Goal: Information Seeking & Learning: Learn about a topic

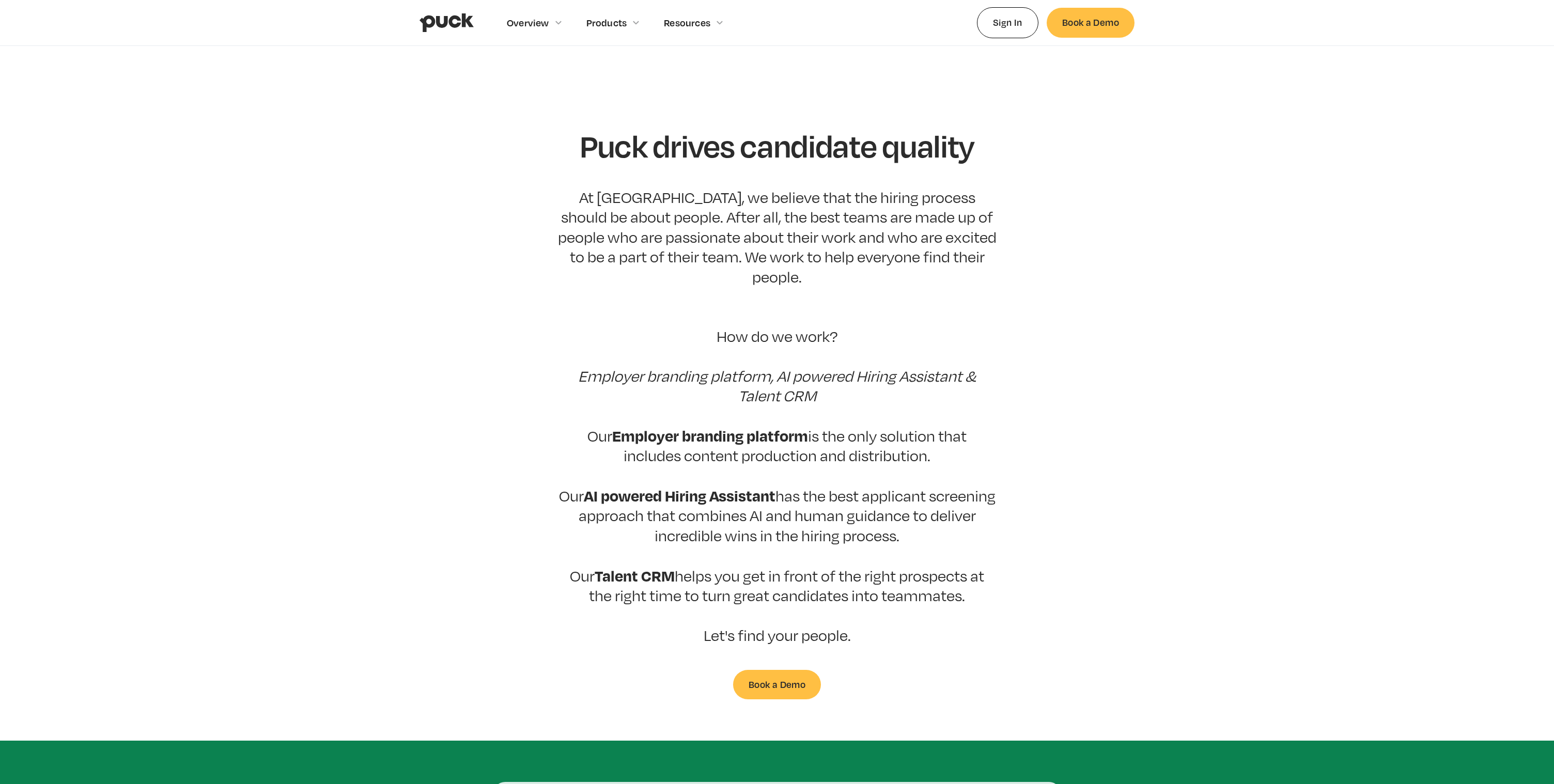
click at [438, 22] on img "home" at bounding box center [446, 22] width 55 height 19
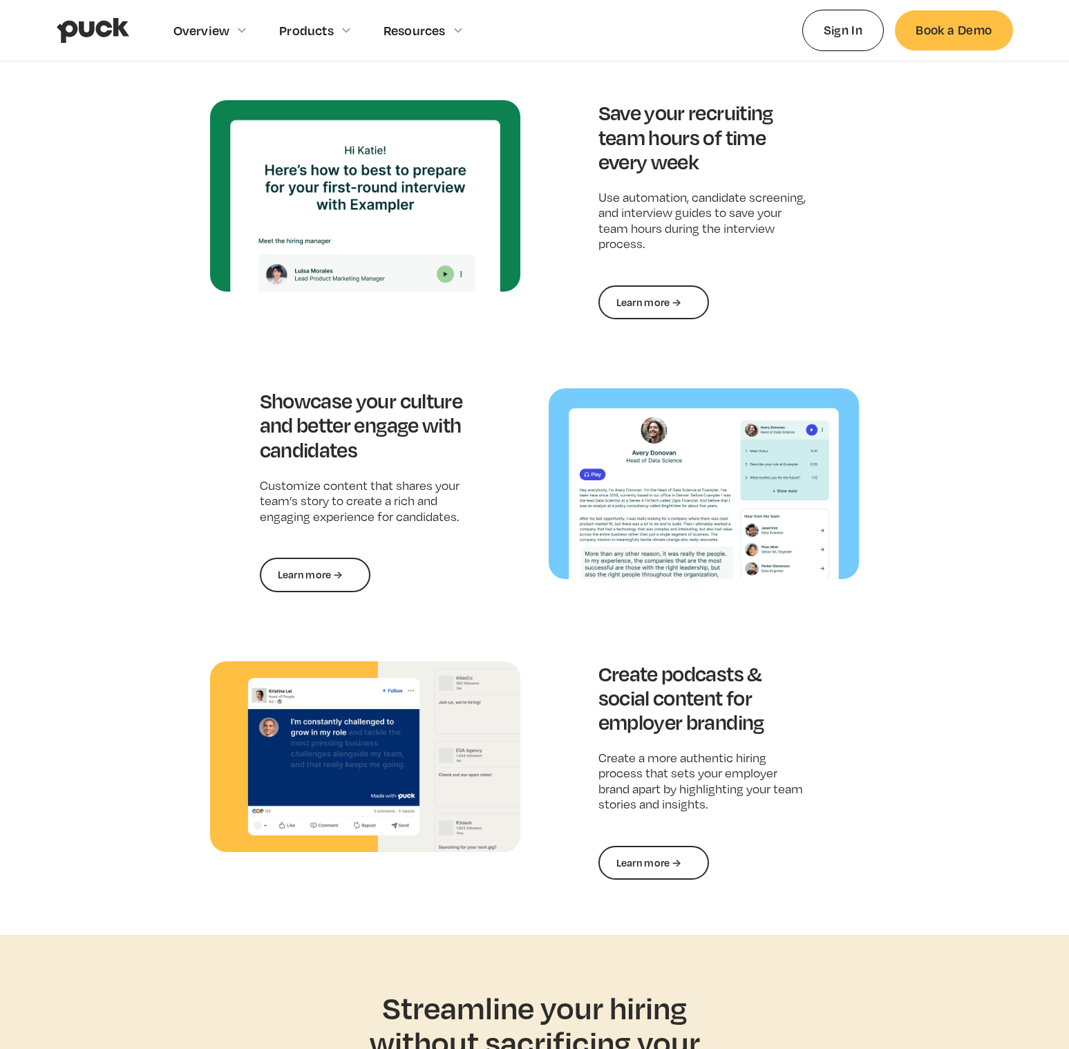
scroll to position [1461, 0]
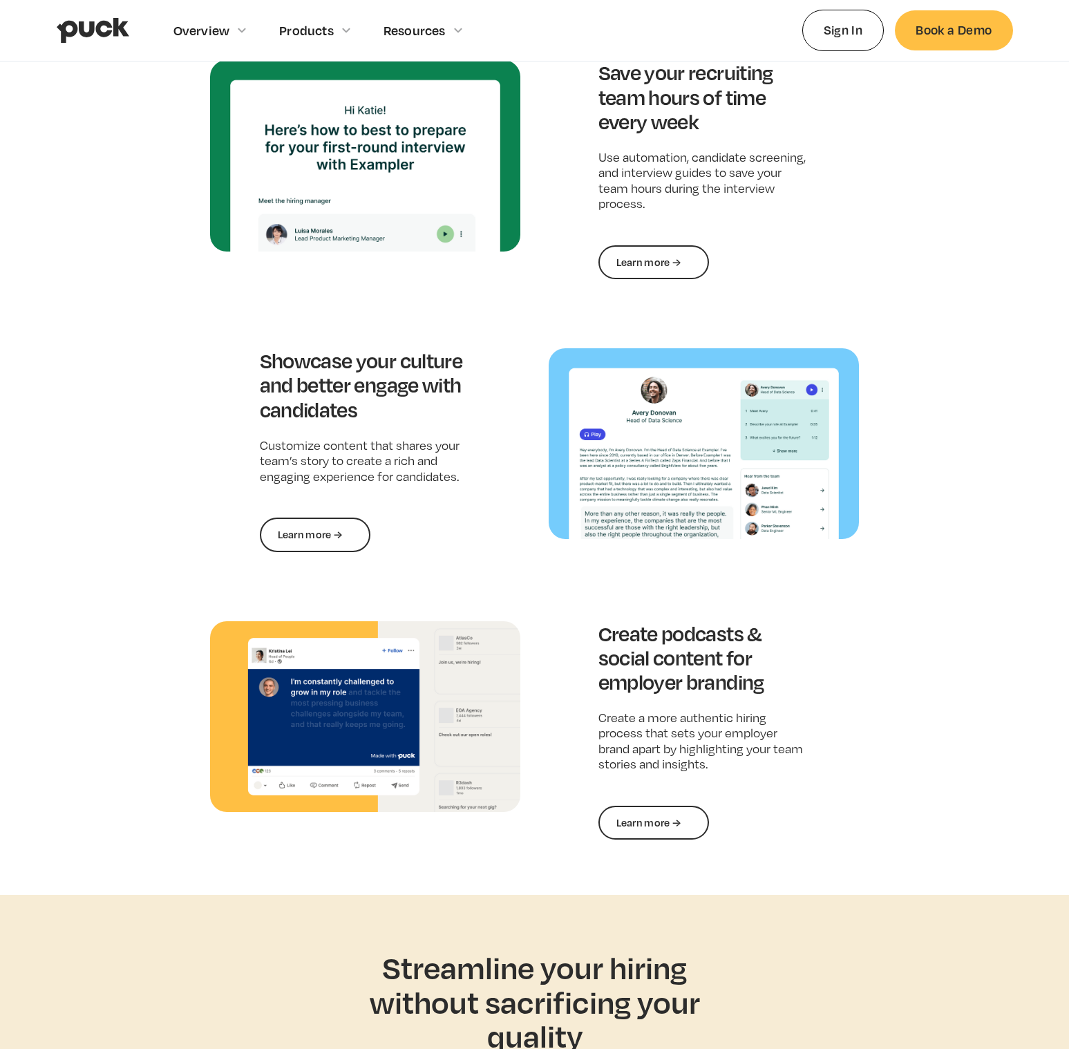
click at [810, 730] on div "Create podcasts & social content for employer branding Create a more authentic …" at bounding box center [704, 730] width 311 height 219
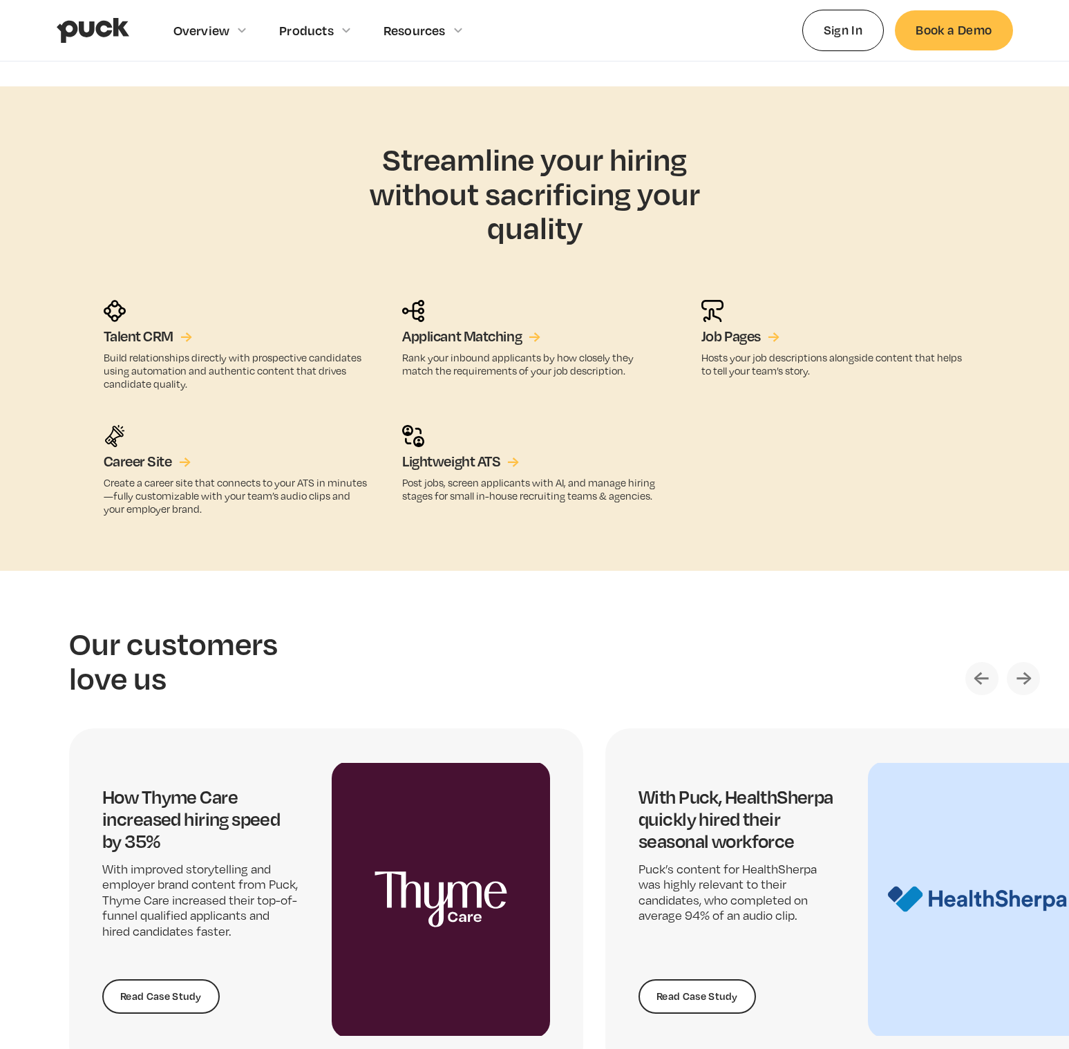
scroll to position [2337, 0]
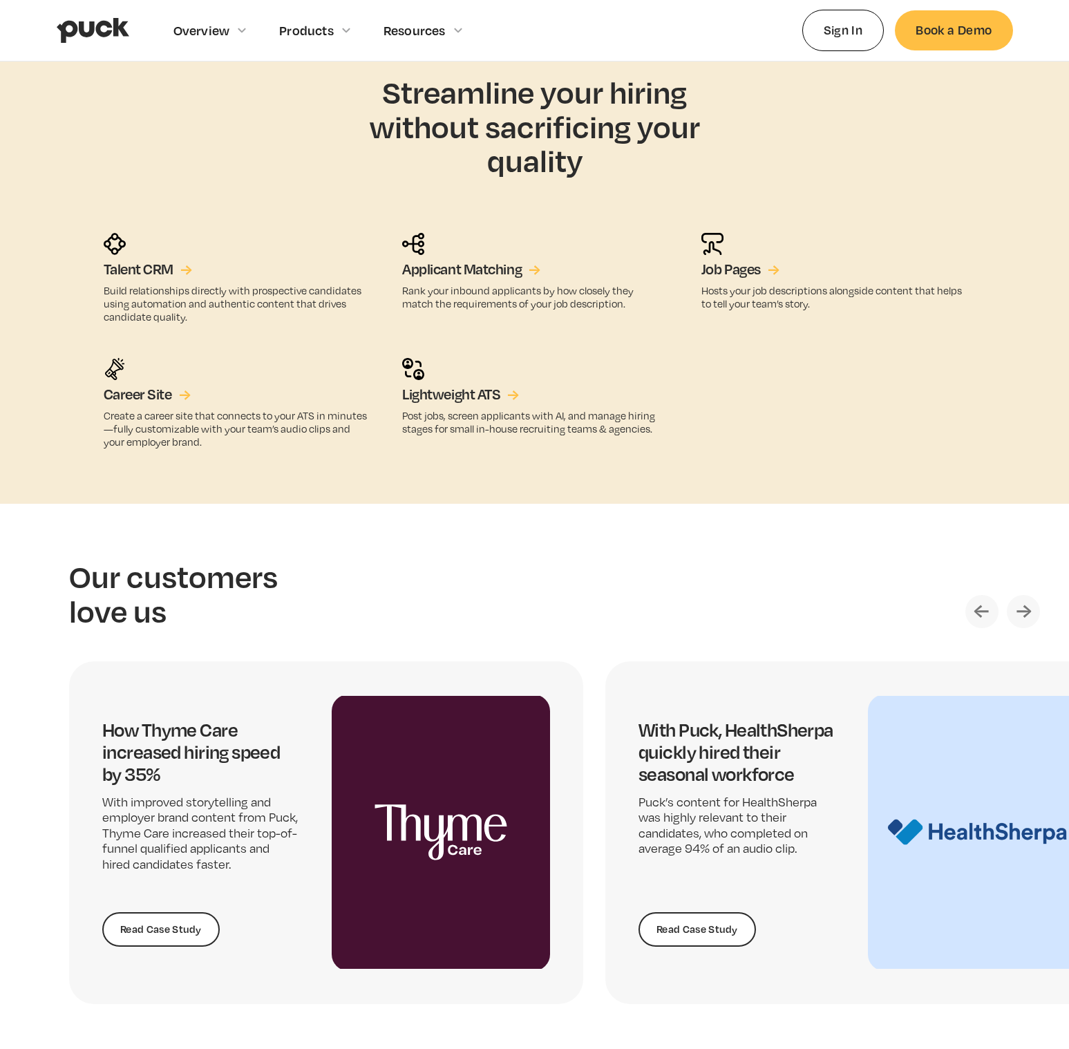
click at [1032, 613] on img "Next slide" at bounding box center [1023, 611] width 33 height 33
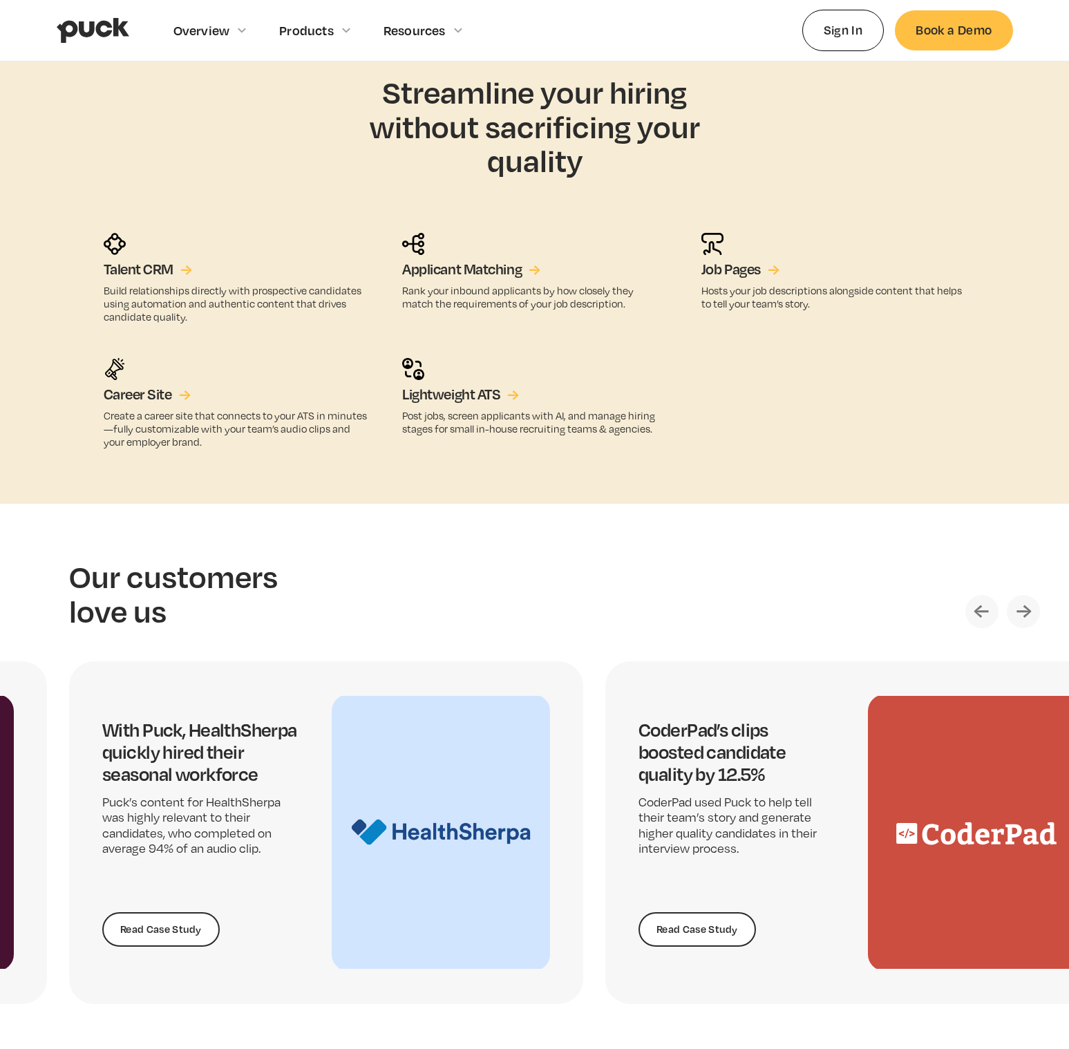
click at [1019, 613] on img "Next slide" at bounding box center [1023, 611] width 33 height 33
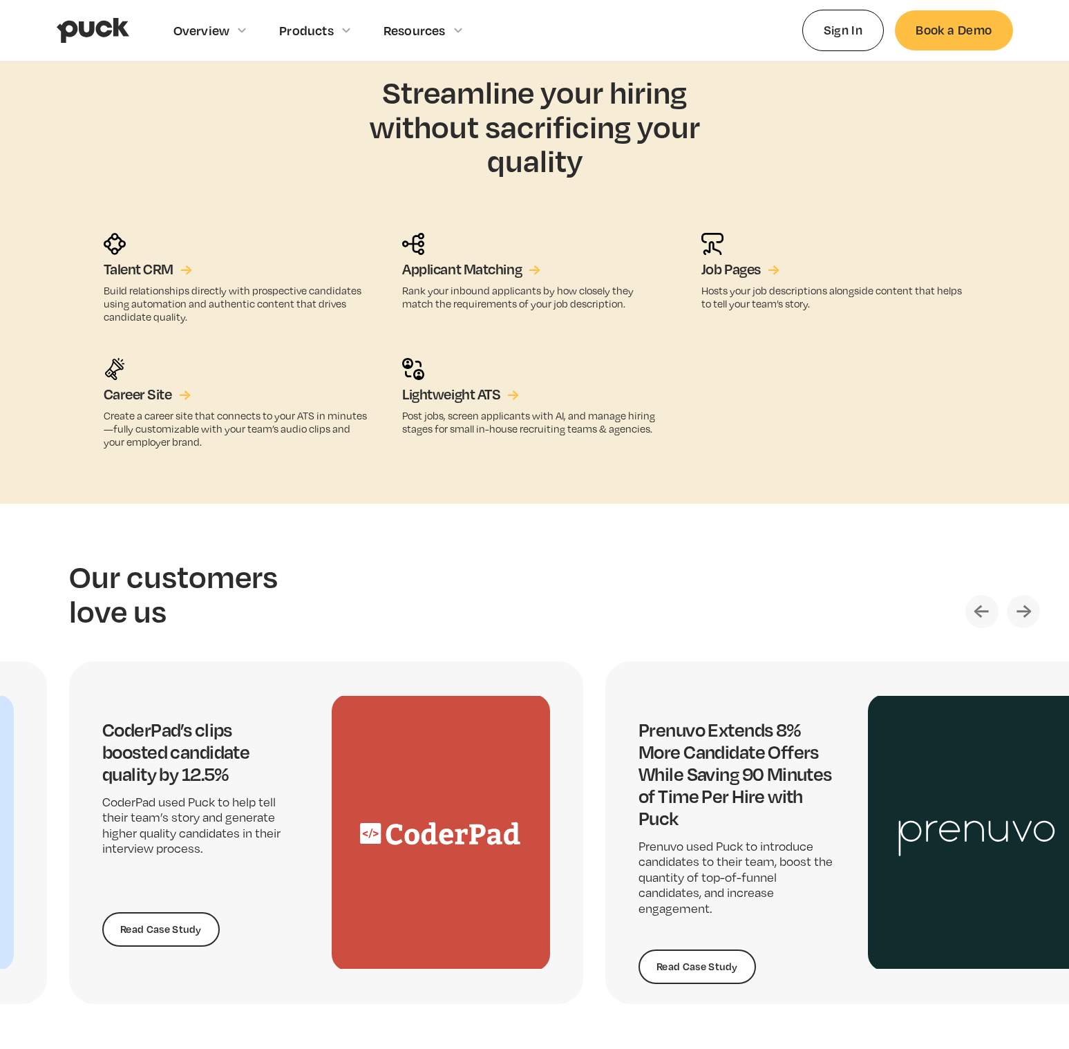
click at [1032, 612] on img "Next slide" at bounding box center [1023, 611] width 33 height 33
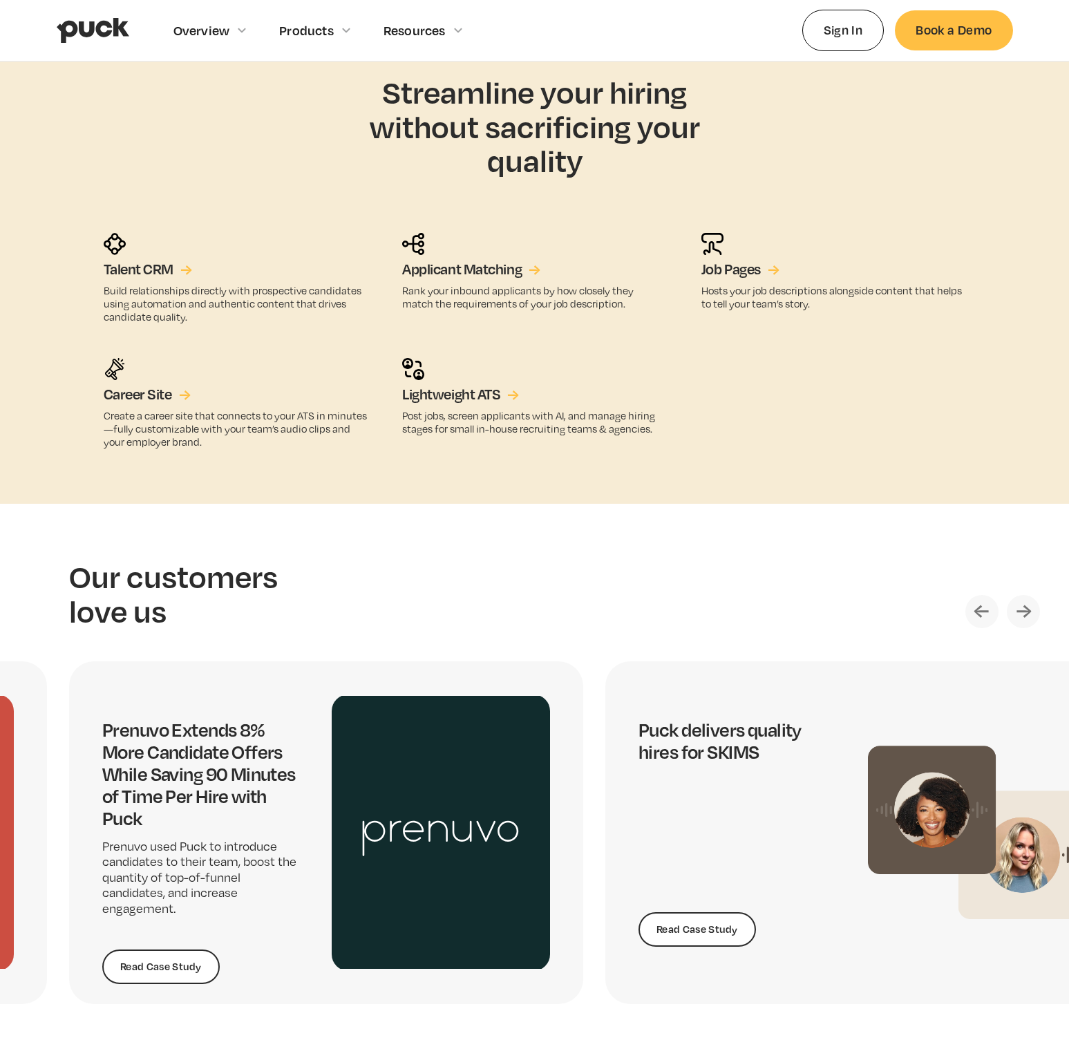
click at [1032, 612] on img "Next slide" at bounding box center [1023, 611] width 33 height 33
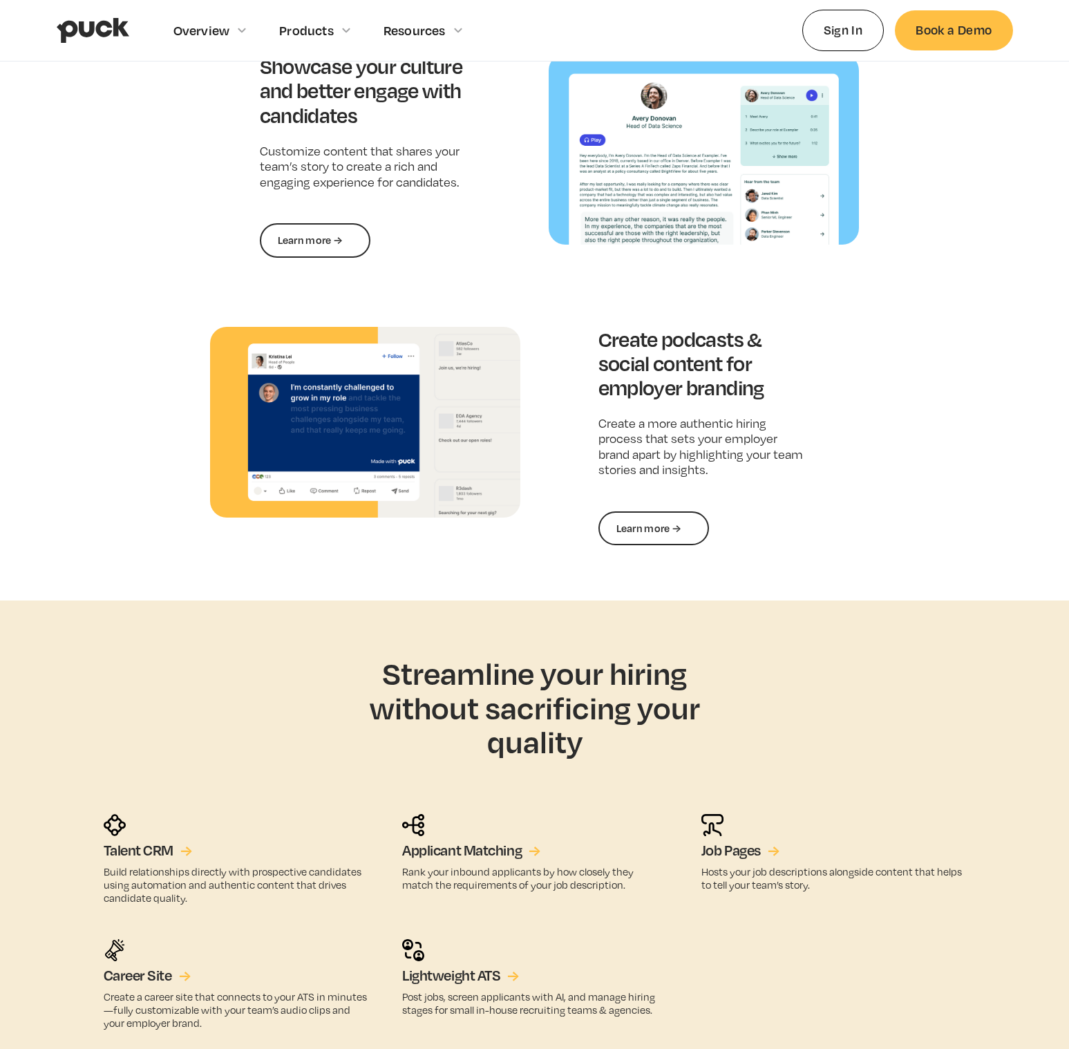
scroll to position [0, 0]
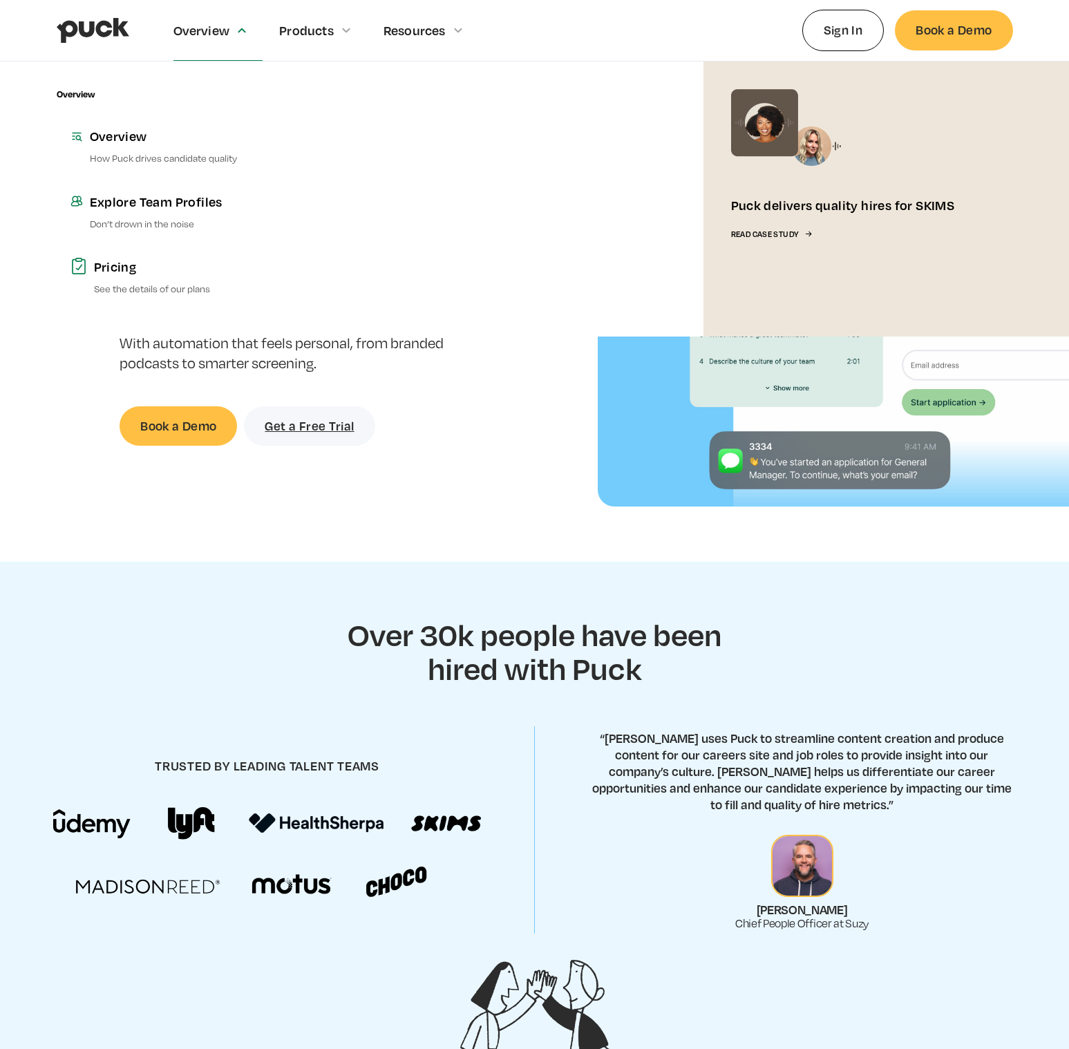
click at [201, 35] on div "Overview" at bounding box center [201, 30] width 57 height 15
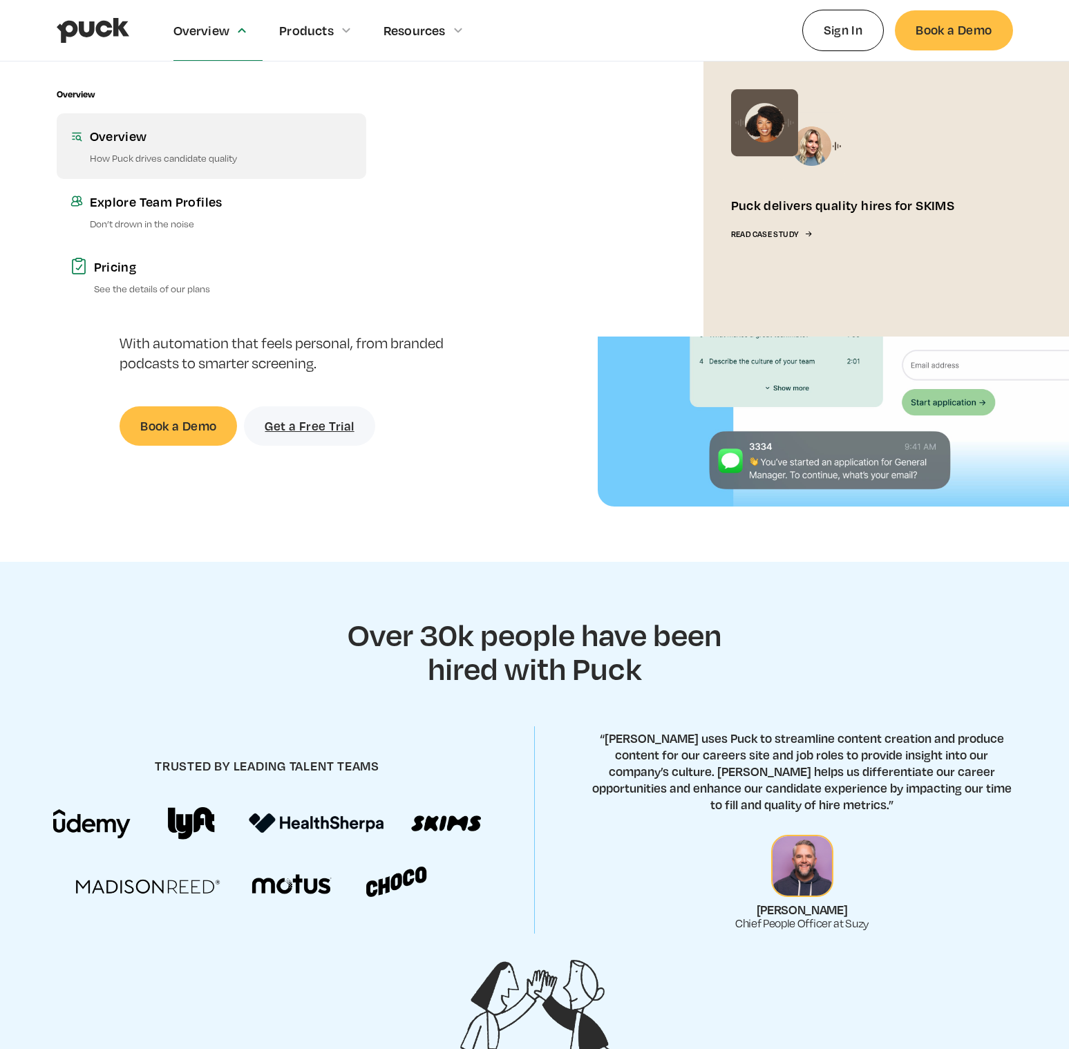
click at [135, 134] on div "Overview" at bounding box center [221, 135] width 263 height 17
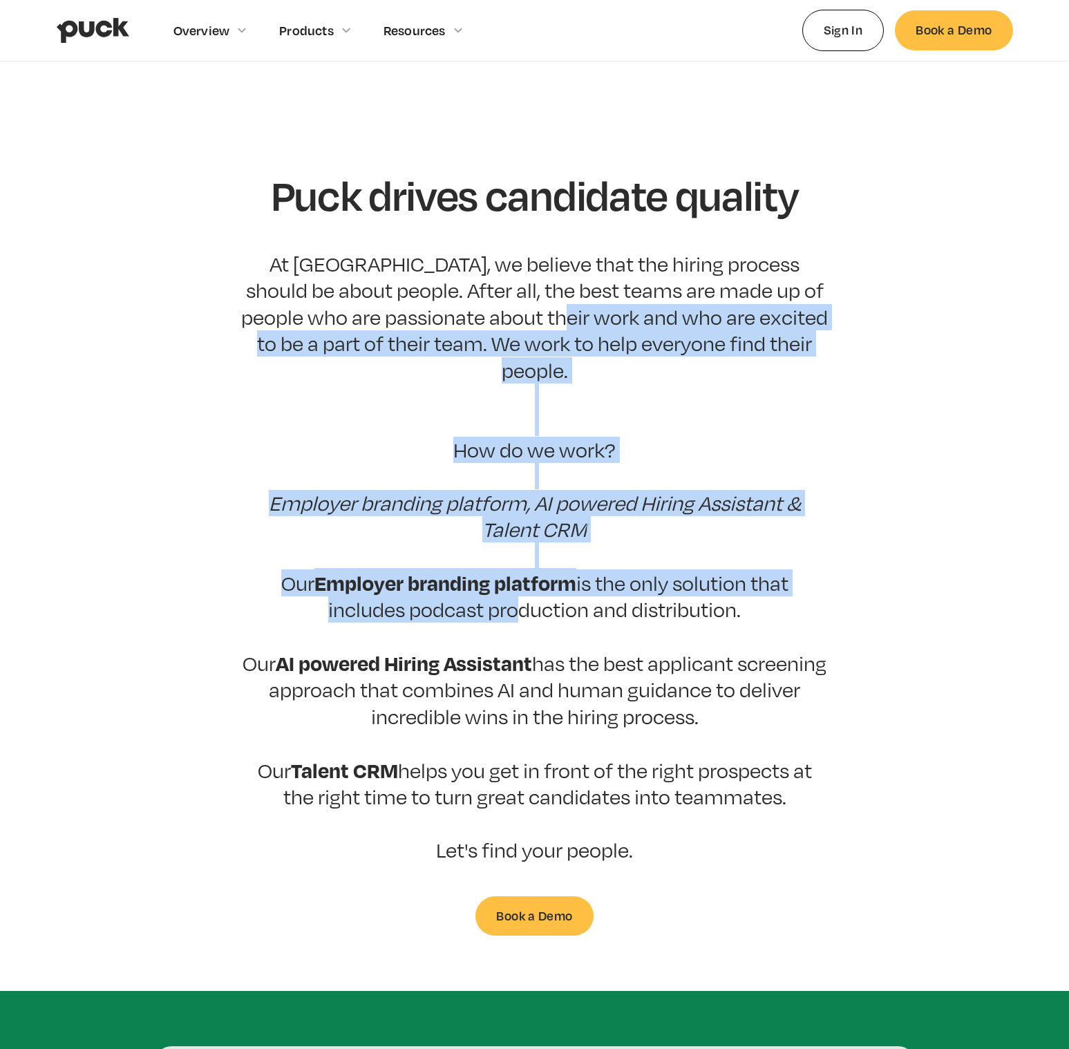
drag, startPoint x: 551, startPoint y: 312, endPoint x: 509, endPoint y: 577, distance: 267.9
click at [509, 577] on p "At Puck, we believe that the hiring process should be about people. After all, …" at bounding box center [534, 557] width 587 height 612
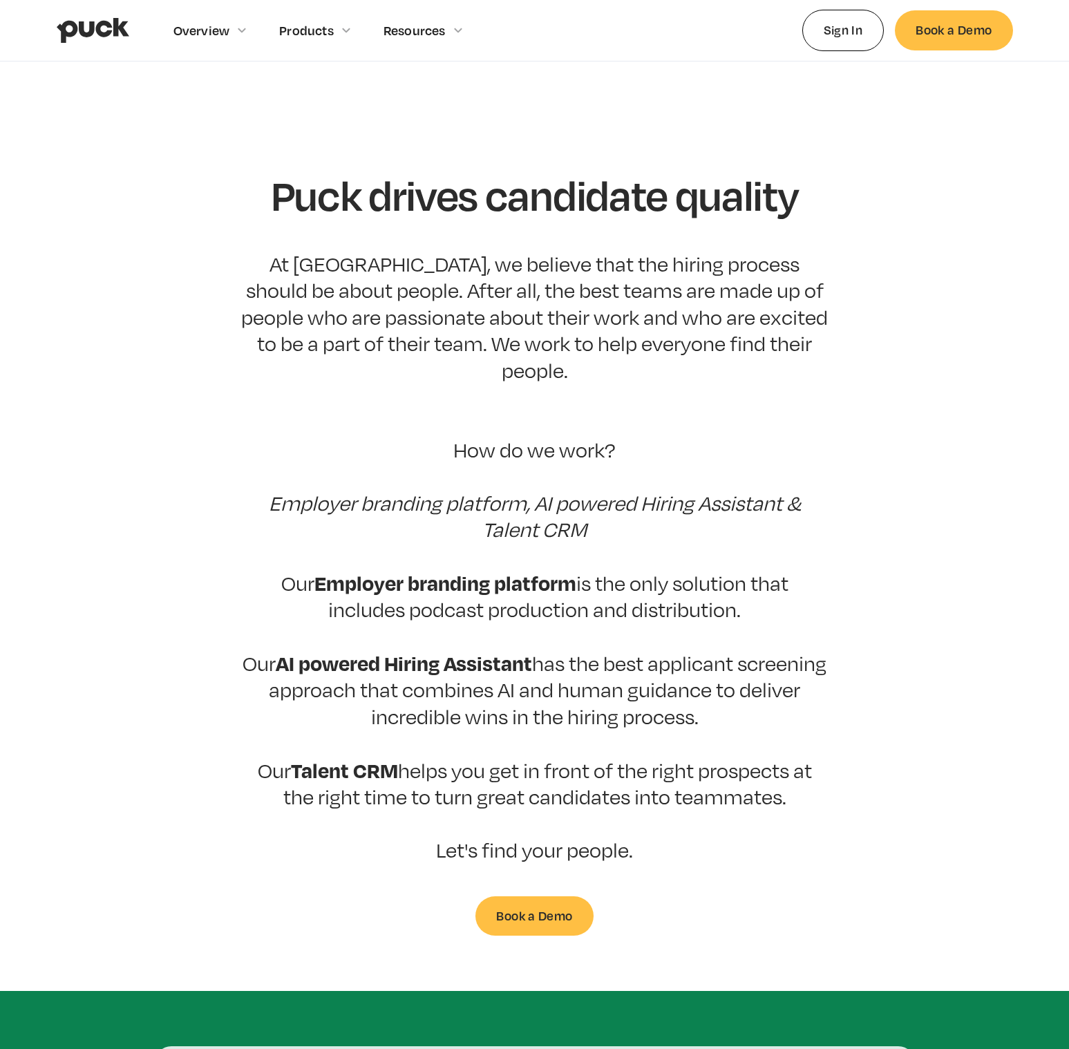
drag, startPoint x: 509, startPoint y: 725, endPoint x: 476, endPoint y: 725, distance: 32.5
click at [476, 725] on p "At Puck, we believe that the hiring process should be about people. After all, …" at bounding box center [534, 557] width 587 height 612
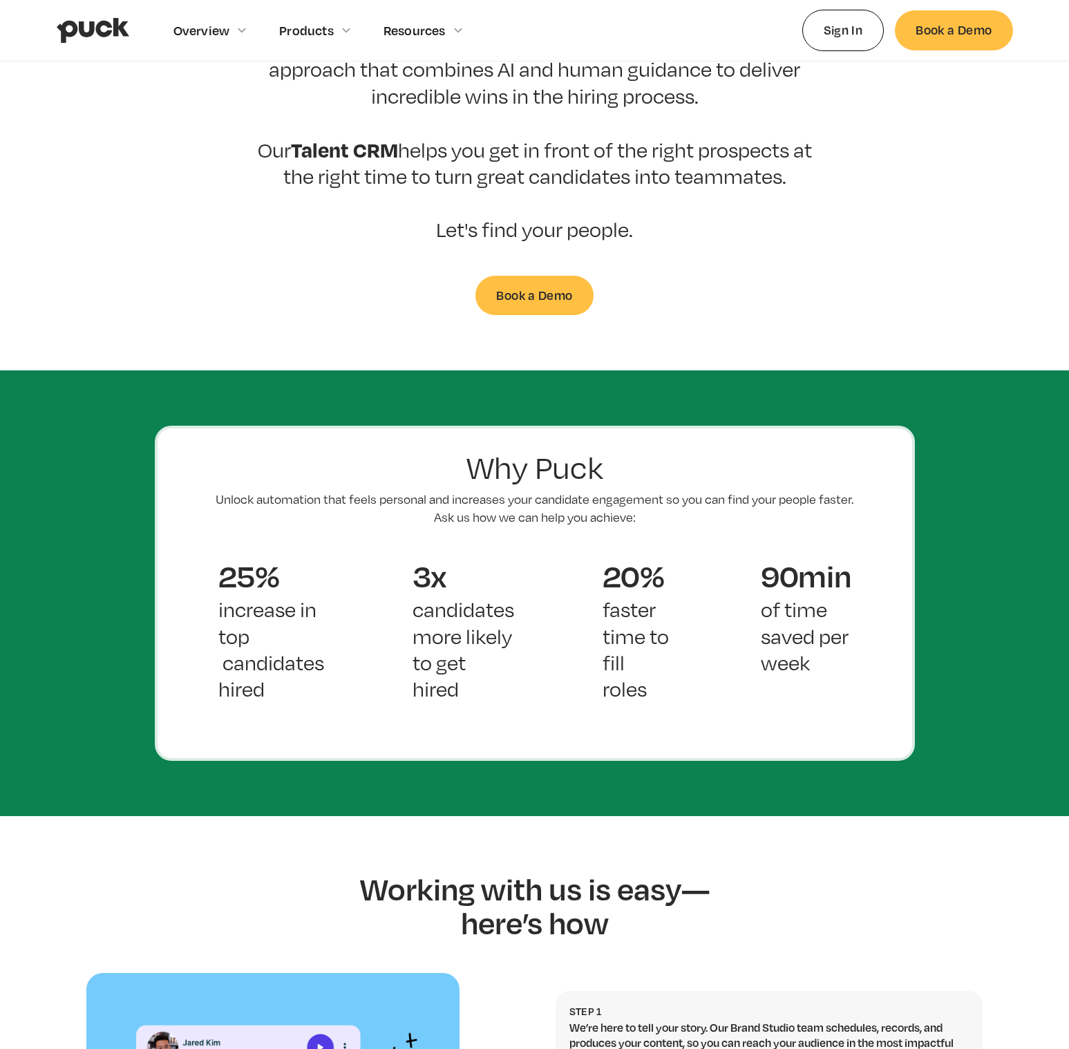
scroll to position [1193, 0]
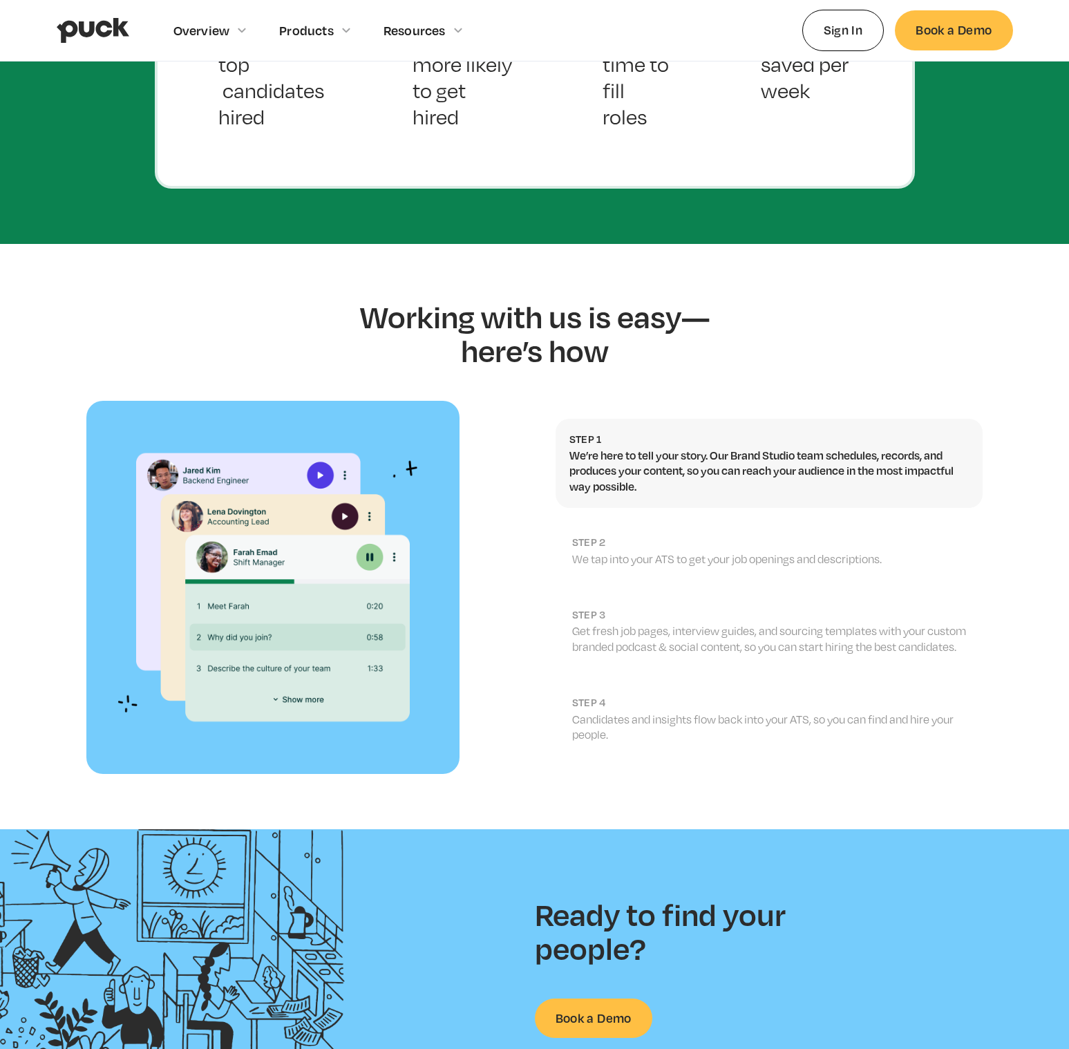
click at [609, 537] on link "step 2 We tap into your ATS to get your job openings and descriptions." at bounding box center [770, 551] width 428 height 59
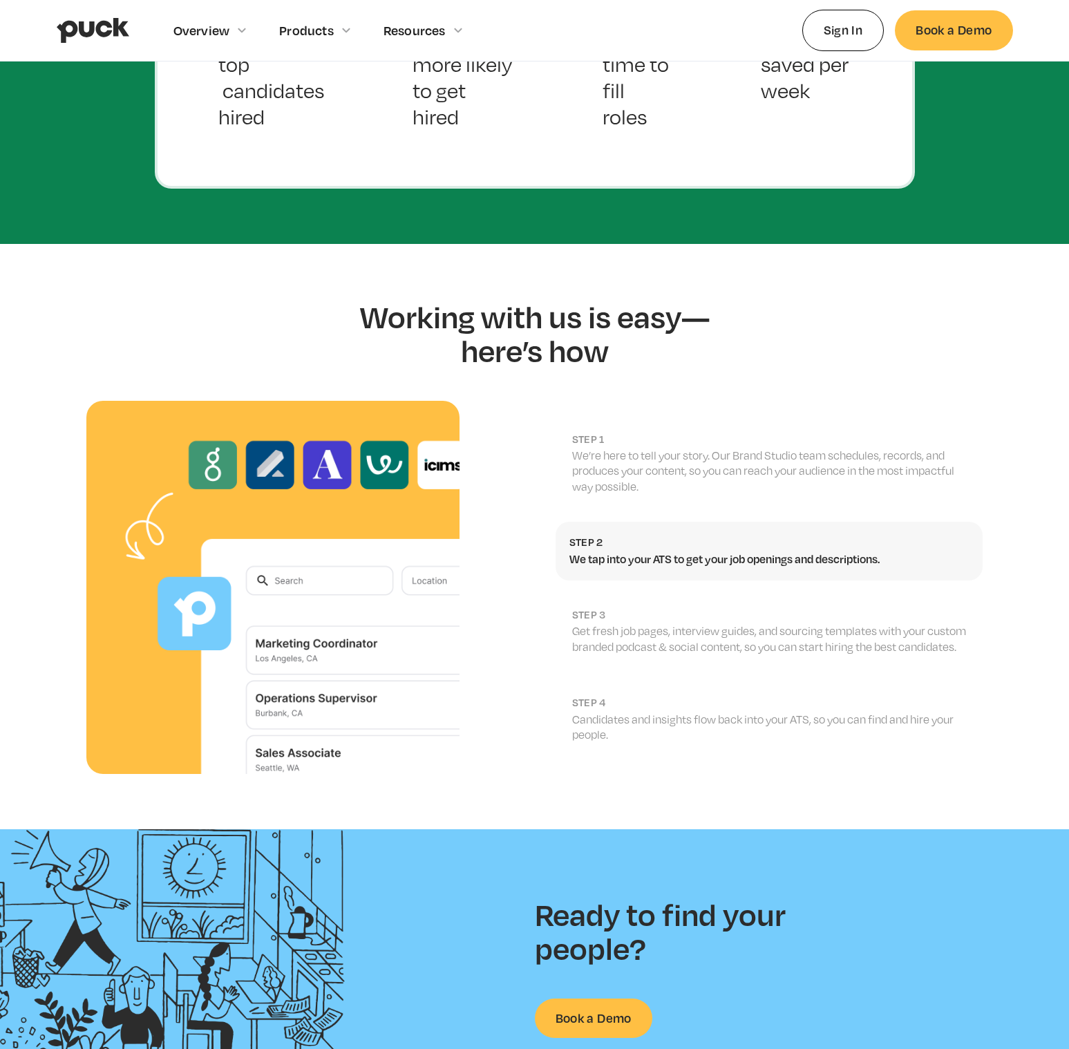
click at [621, 608] on h2 "step 3" at bounding box center [770, 614] width 397 height 13
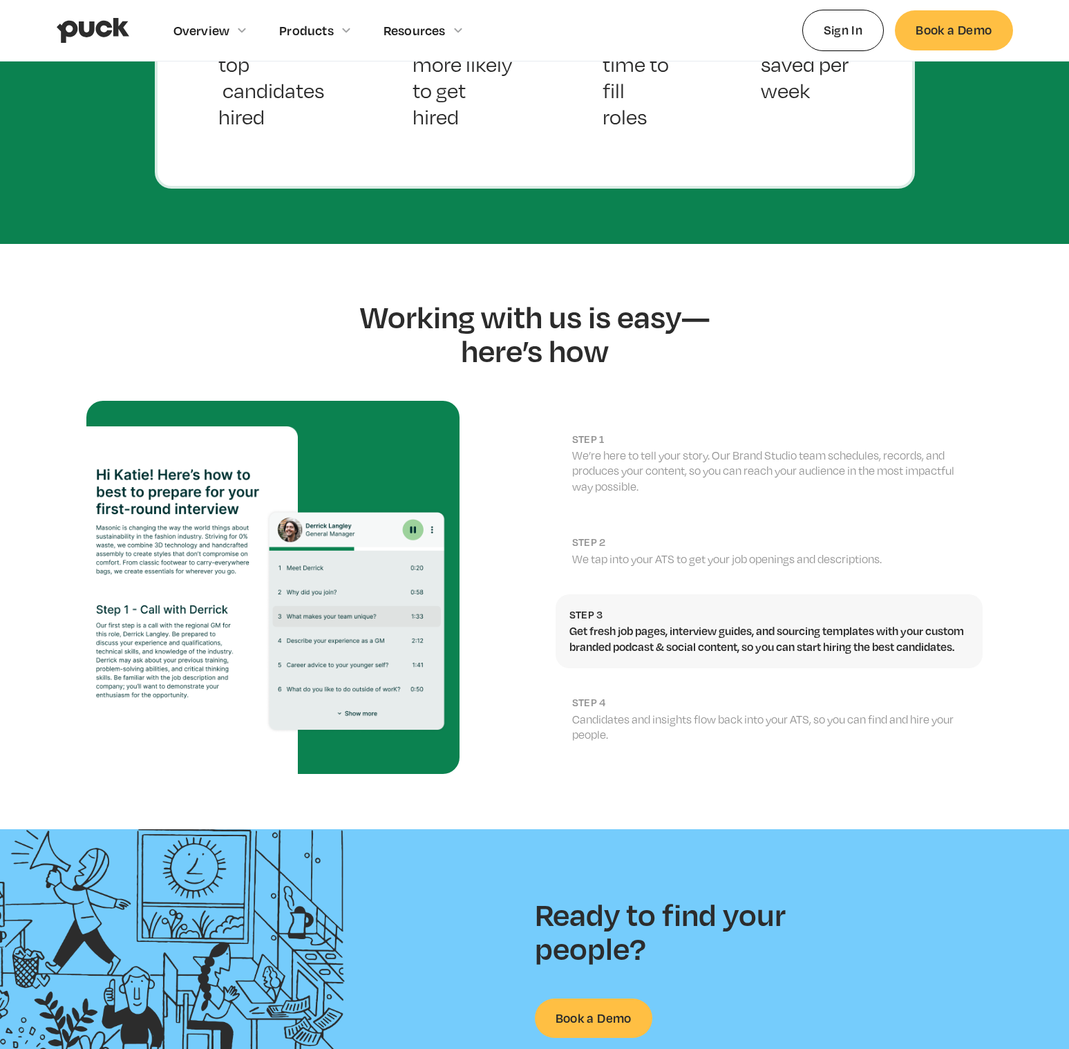
click at [712, 696] on h2 "step 4" at bounding box center [770, 702] width 397 height 13
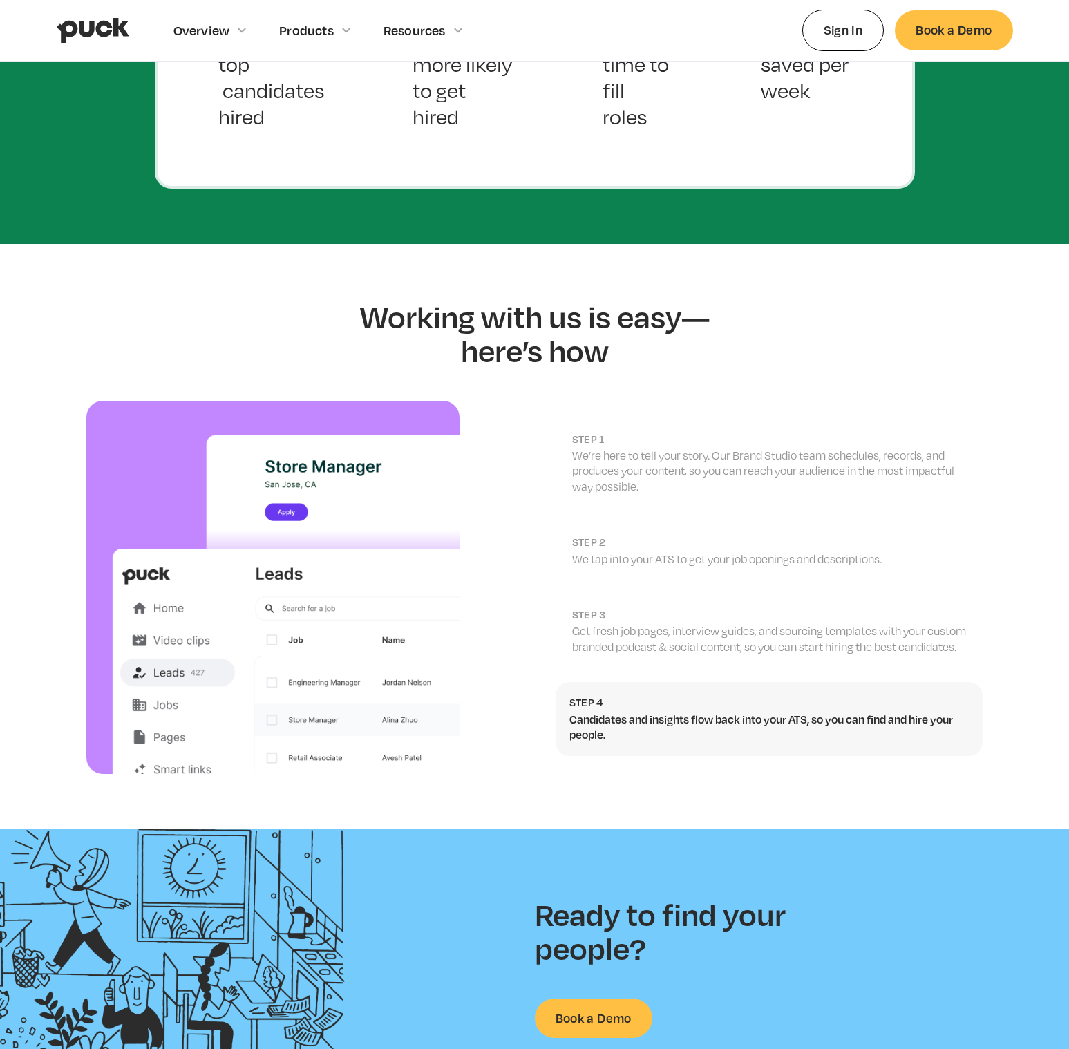
click at [723, 623] on p "Get fresh job pages, interview guides, and sourcing templates with your custom …" at bounding box center [770, 638] width 397 height 31
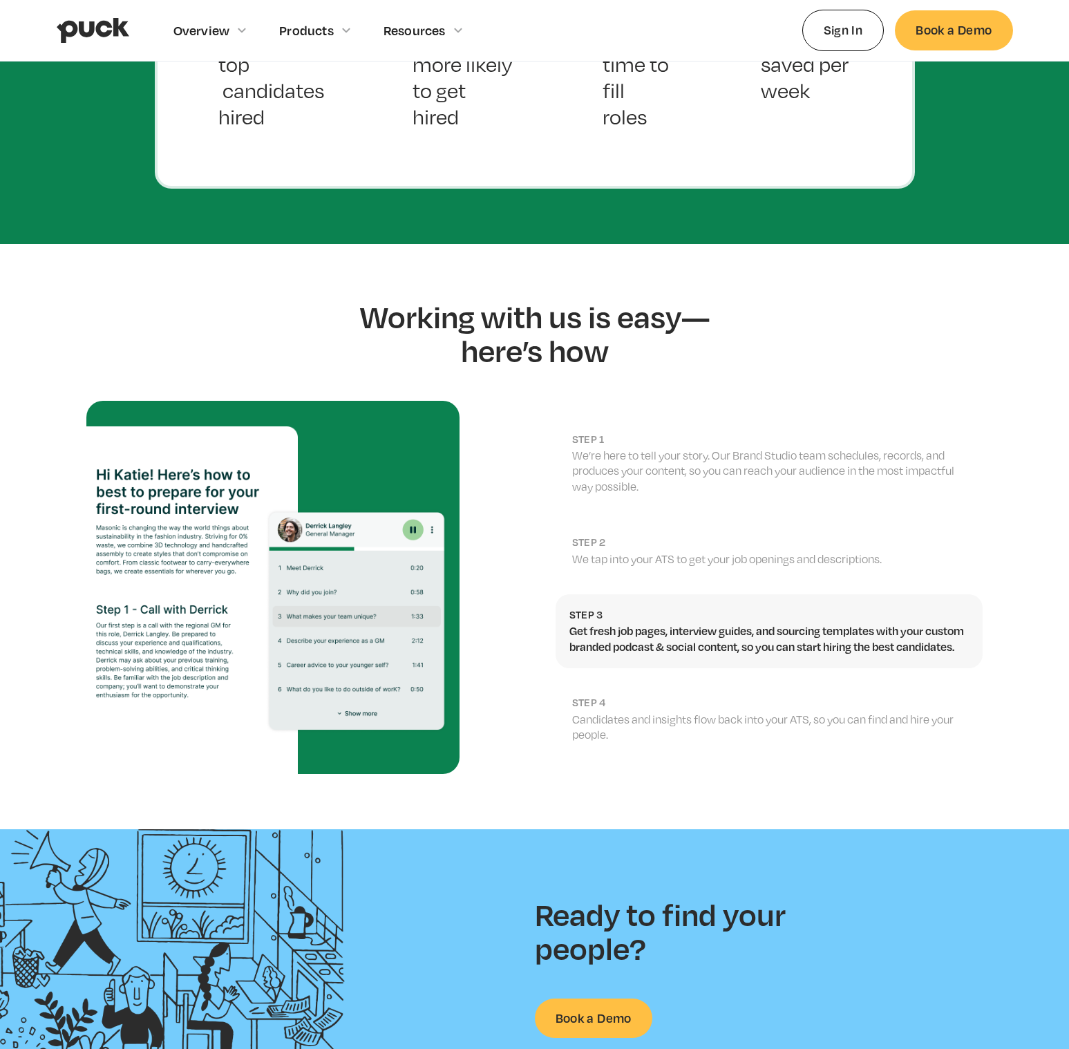
click at [741, 536] on link "step 2 We tap into your ATS to get your job openings and descriptions." at bounding box center [770, 551] width 428 height 59
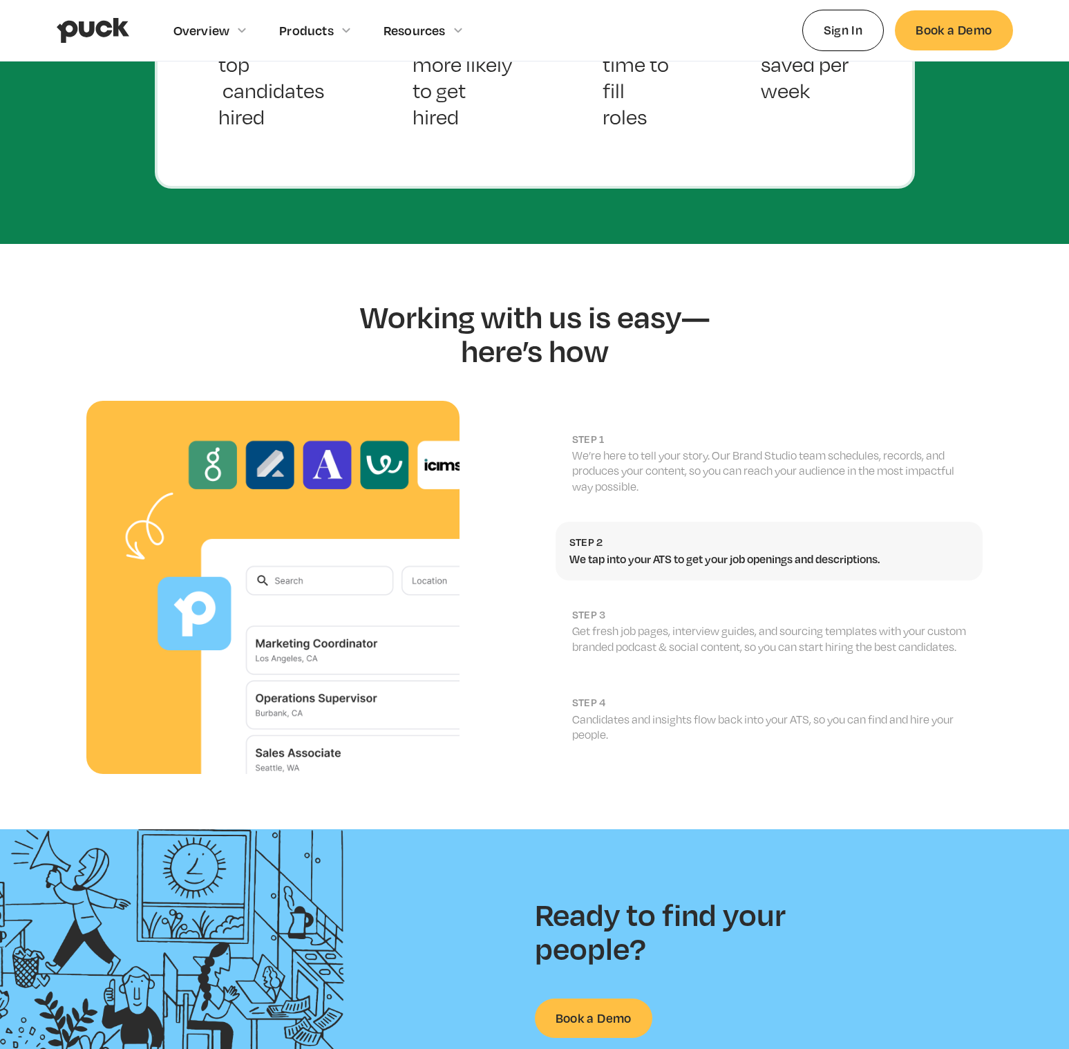
click at [788, 448] on p "We’re here to tell your story. Our Brand Studio team schedules, records, and pr…" at bounding box center [770, 471] width 397 height 46
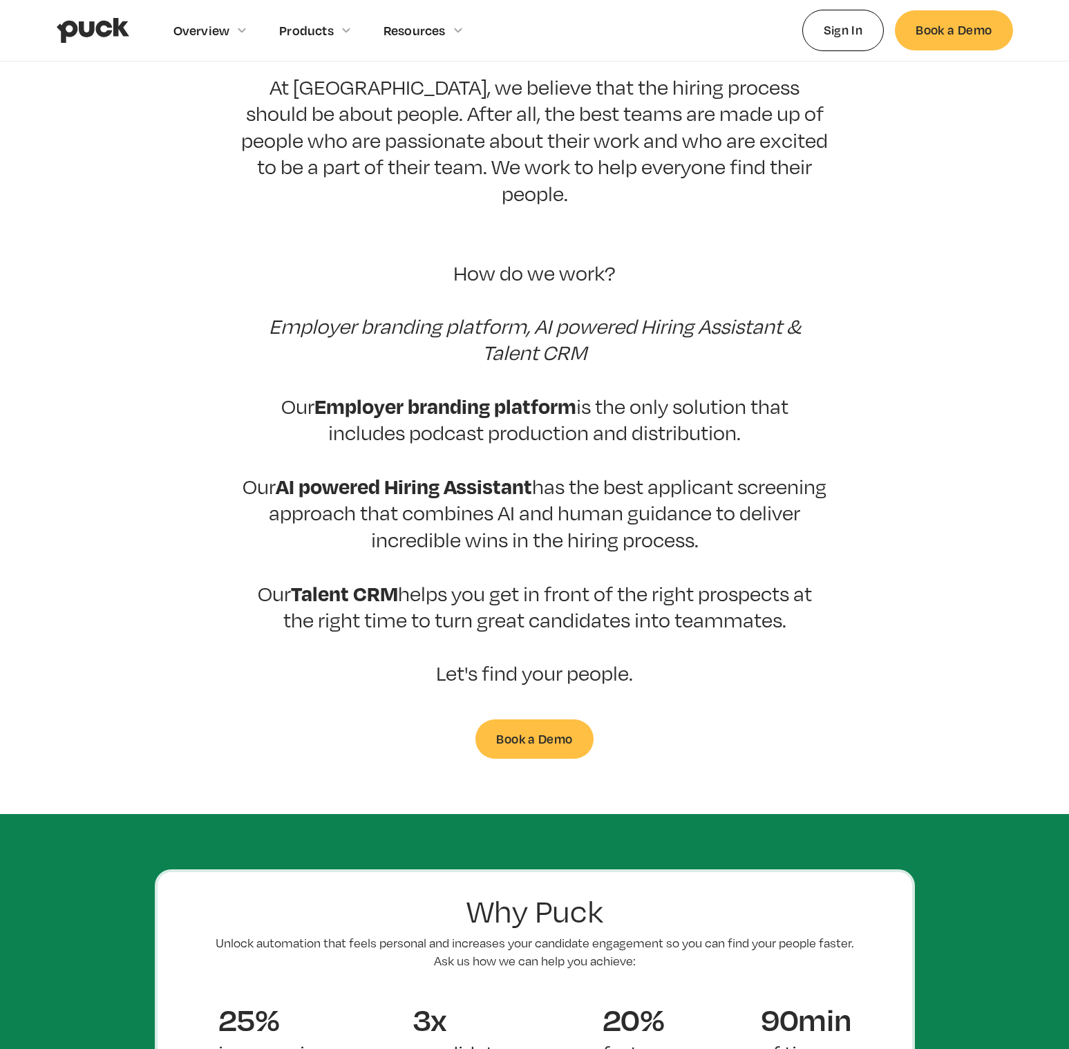
scroll to position [0, 0]
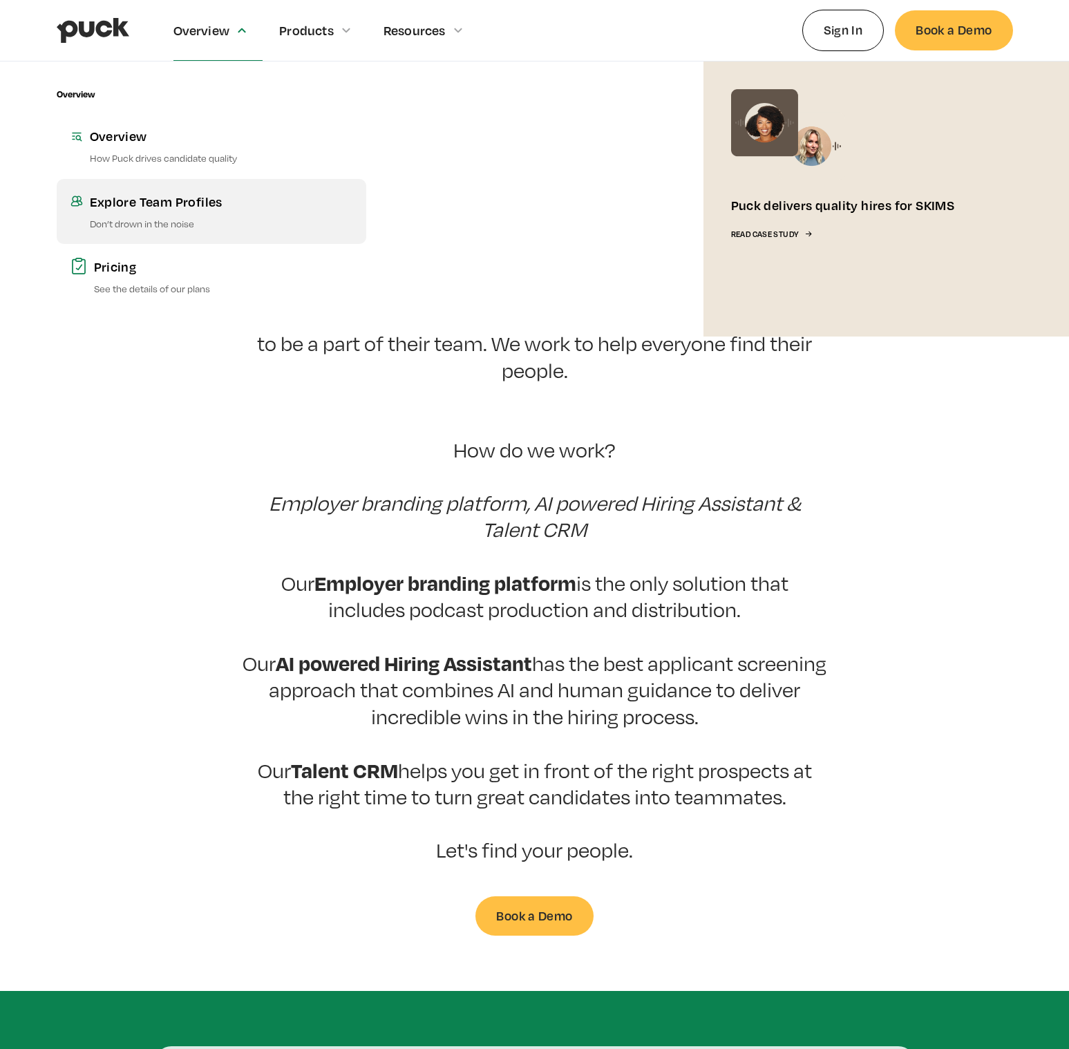
click at [165, 220] on p "Don’t drown in the noise" at bounding box center [221, 223] width 263 height 13
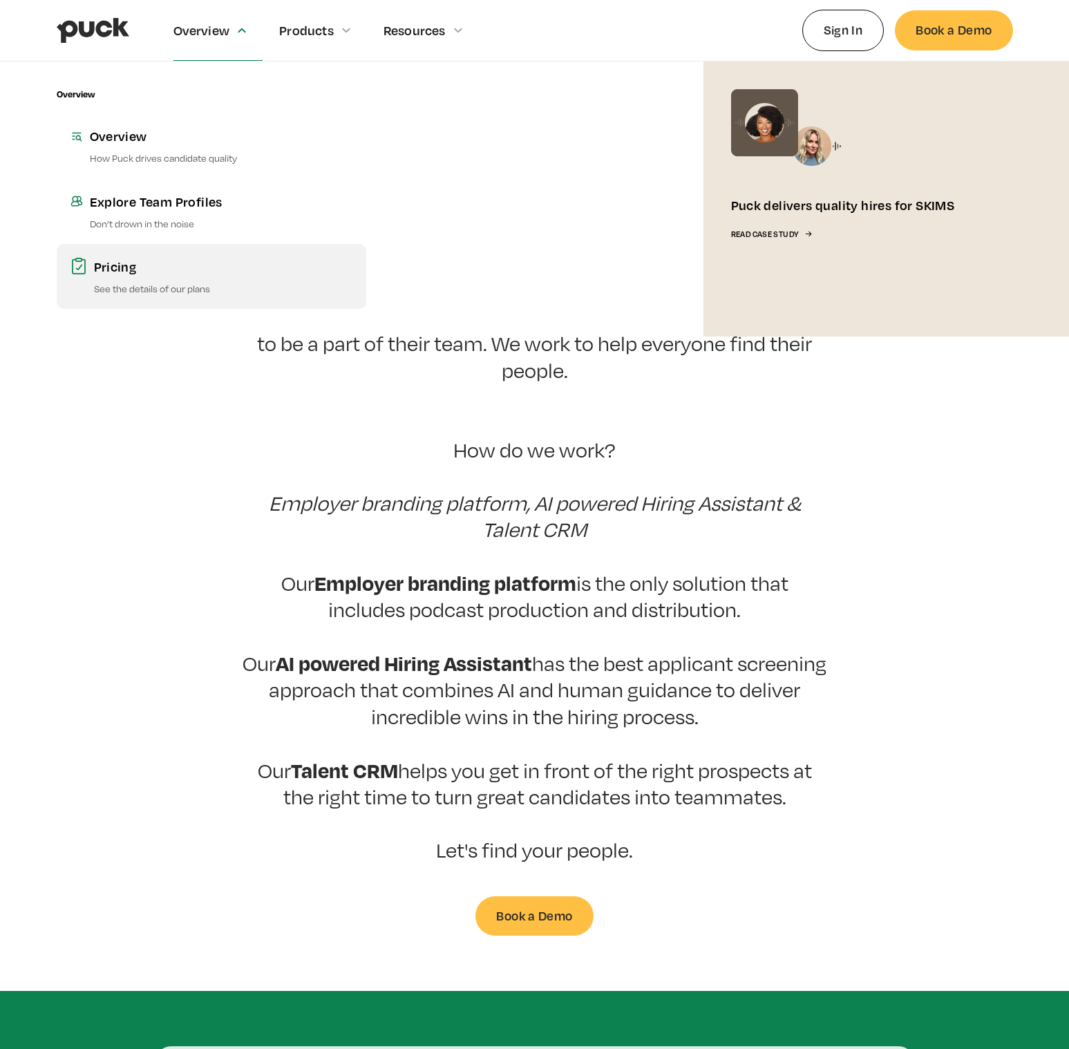
click at [164, 263] on div "Pricing" at bounding box center [223, 266] width 258 height 17
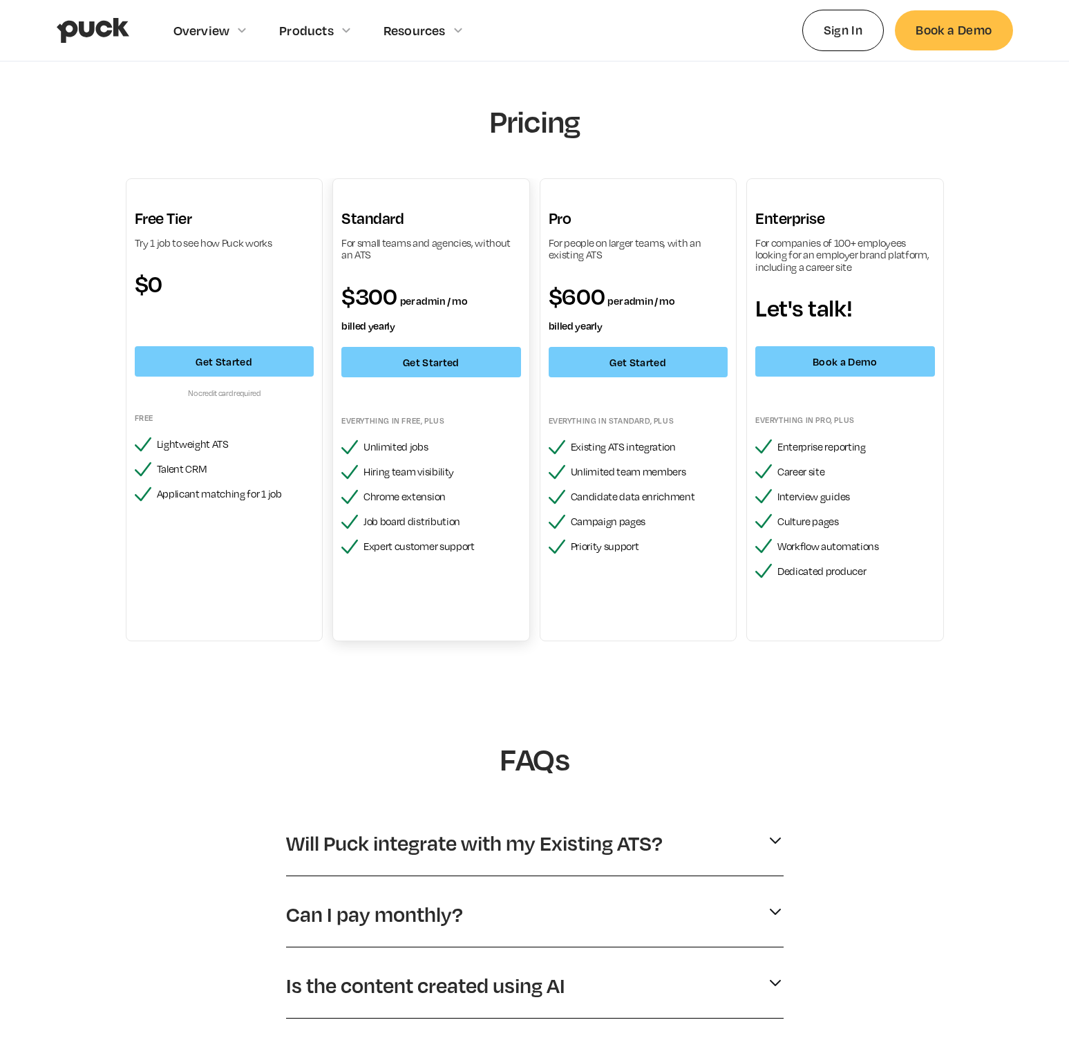
scroll to position [260, 0]
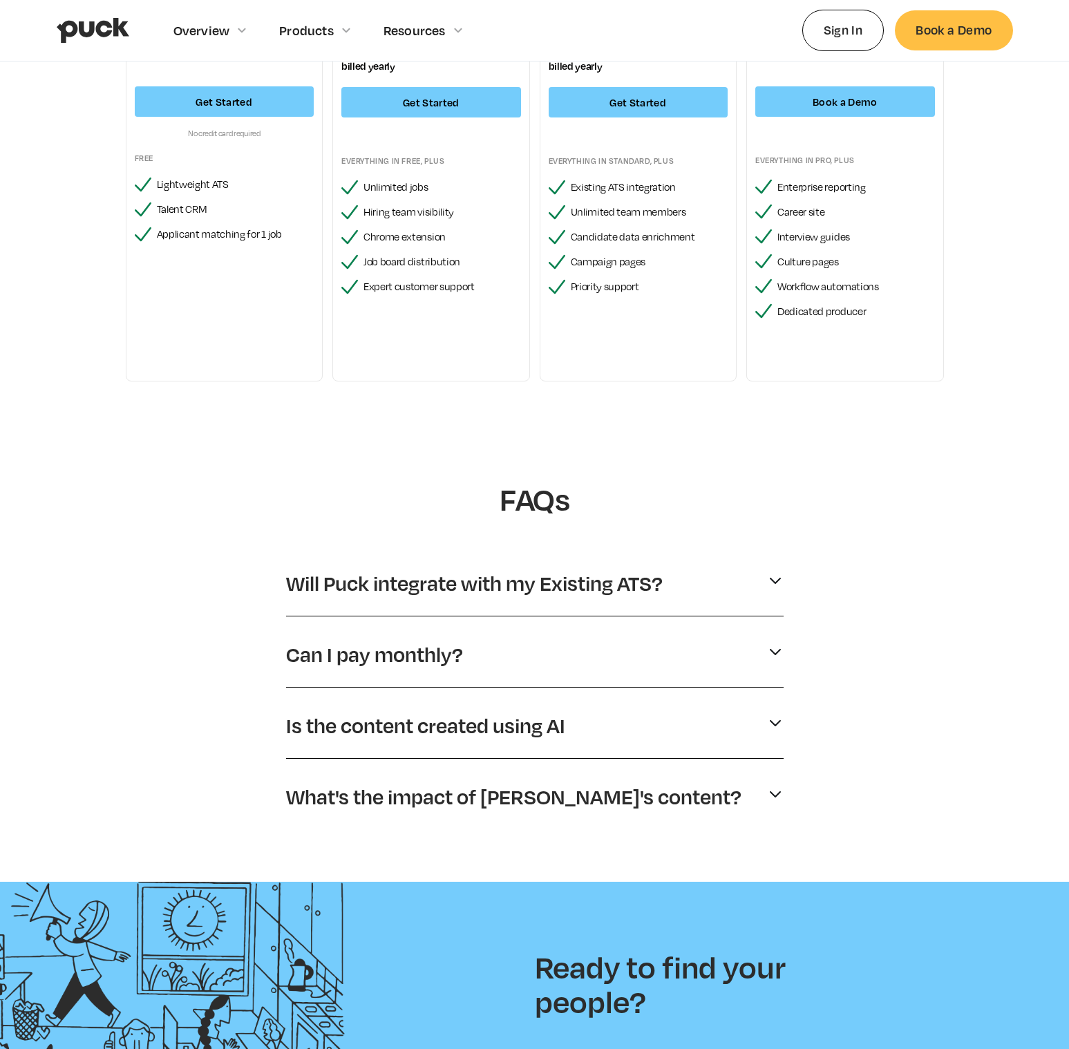
click at [415, 600] on div "Will Puck integrate with my Existing ATS?" at bounding box center [535, 583] width 498 height 37
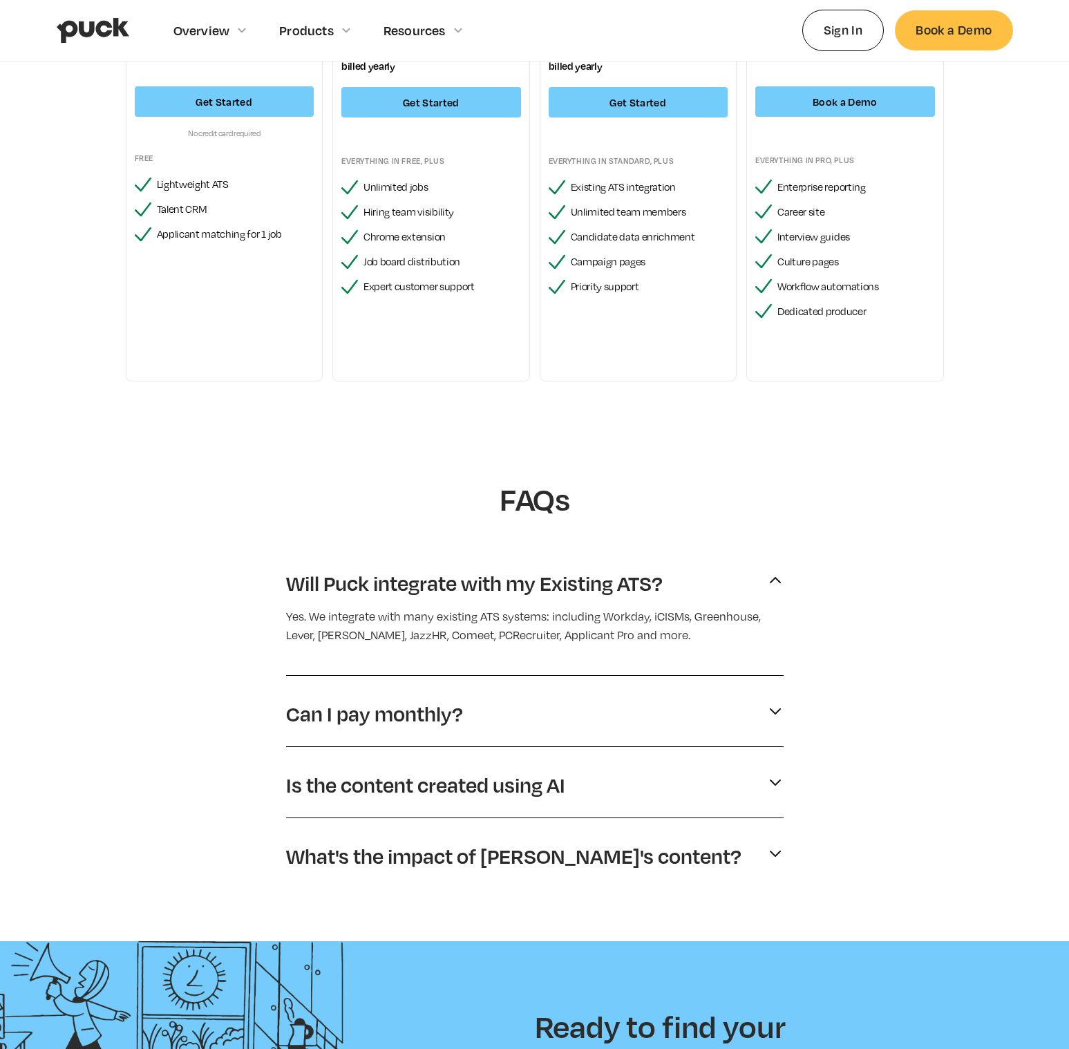
click at [449, 703] on p "Can I pay monthly?" at bounding box center [374, 714] width 177 height 26
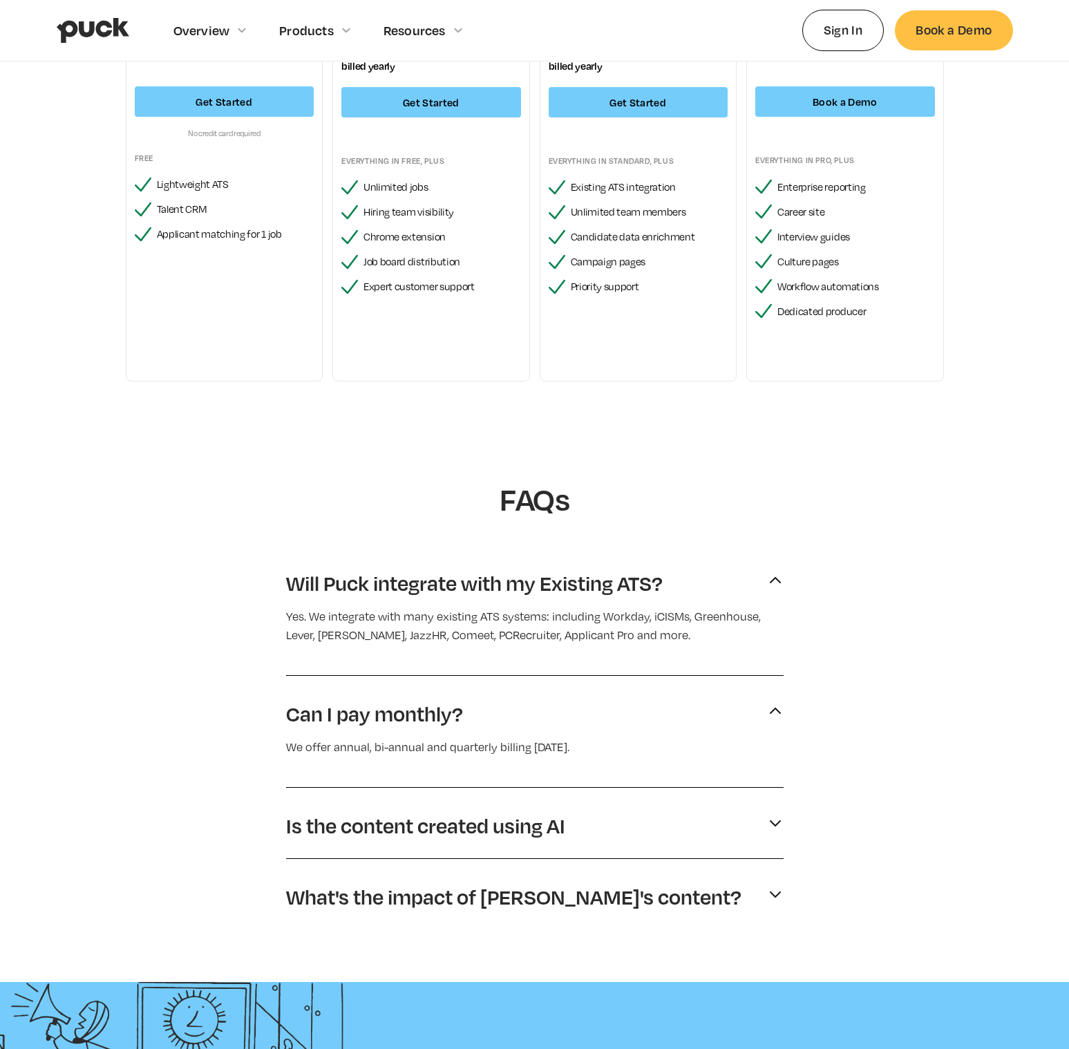
click at [446, 843] on div "Is the content created using AI" at bounding box center [535, 825] width 498 height 37
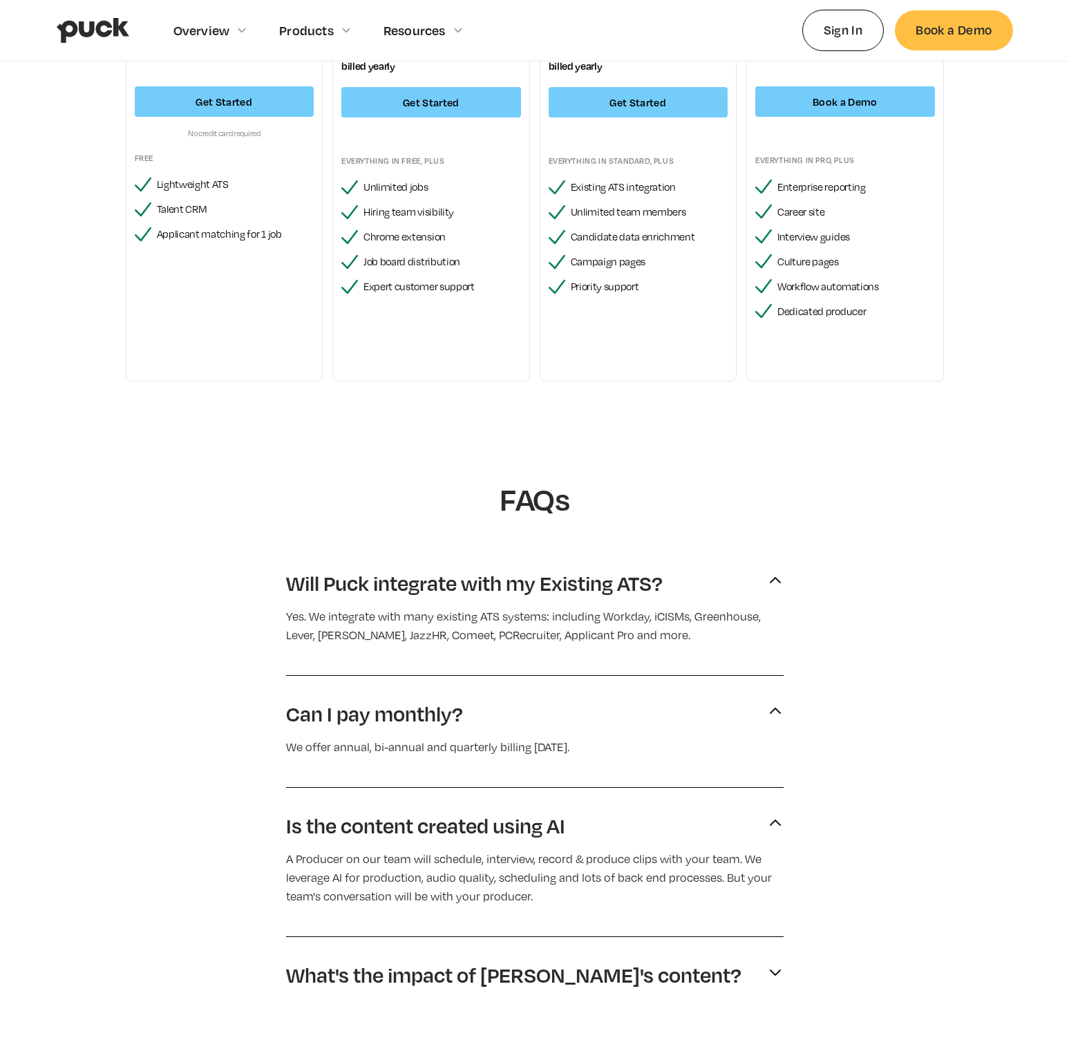
click at [436, 980] on p "What's the impact of Puck's content?" at bounding box center [513, 975] width 455 height 26
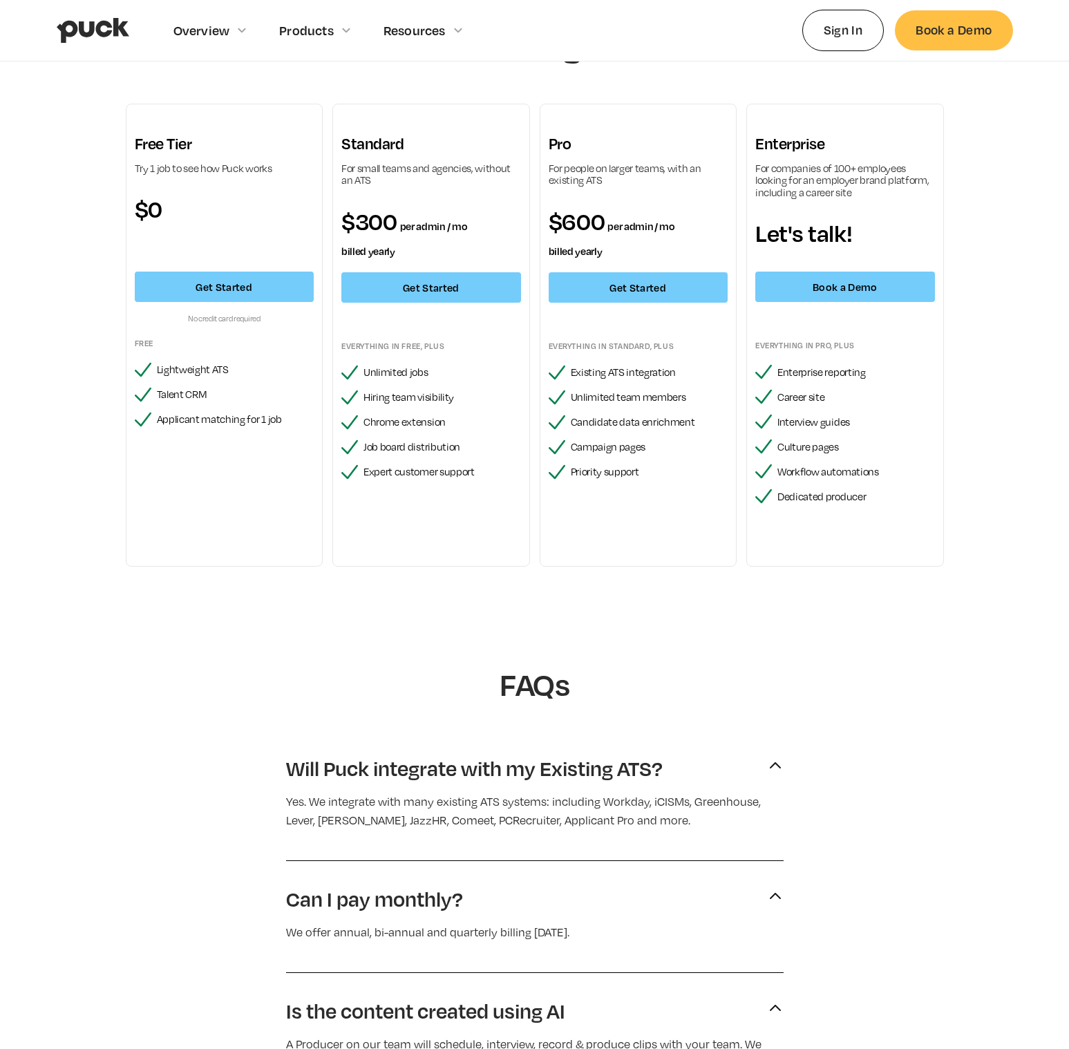
scroll to position [0, 0]
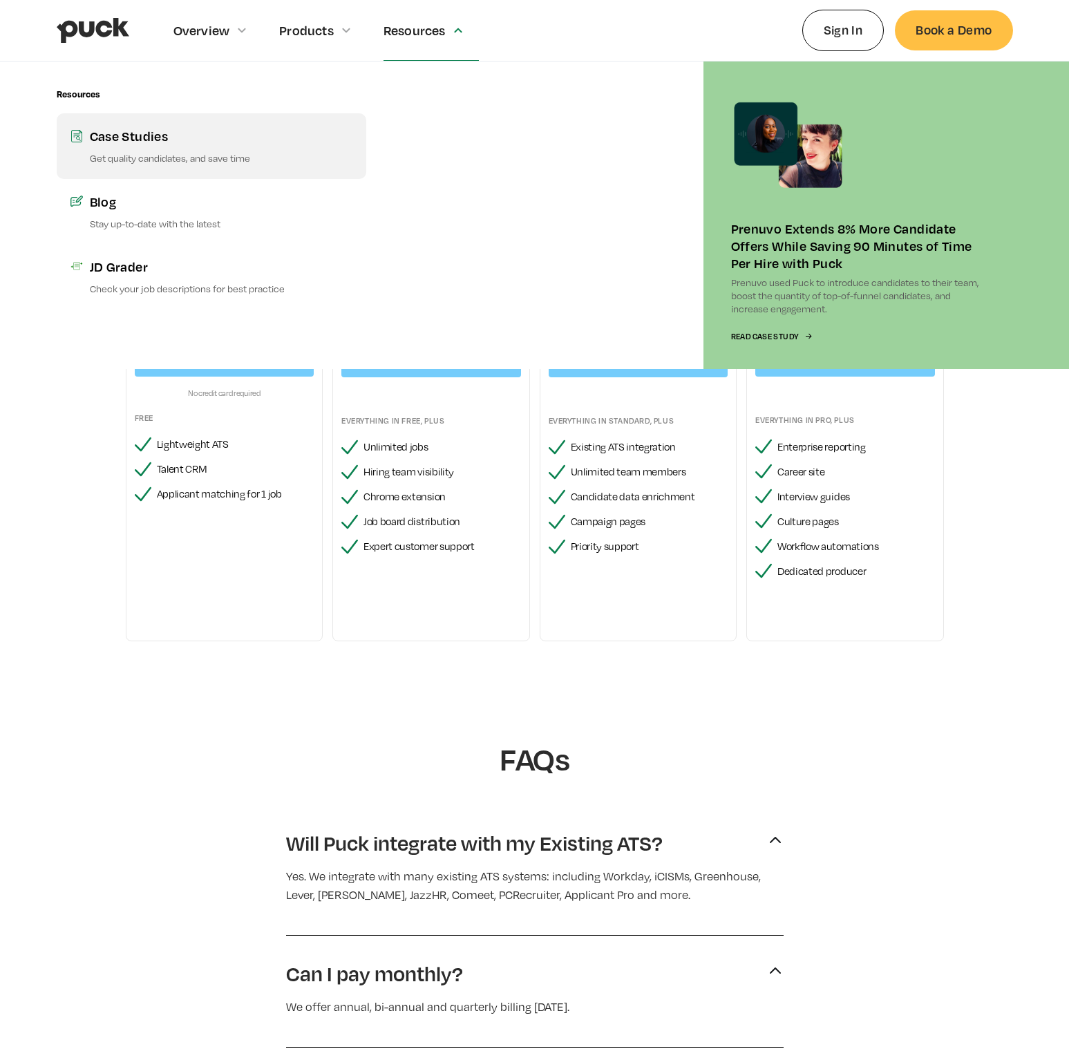
click at [131, 168] on link "Case Studies Get quality candidates, and save time" at bounding box center [212, 145] width 310 height 65
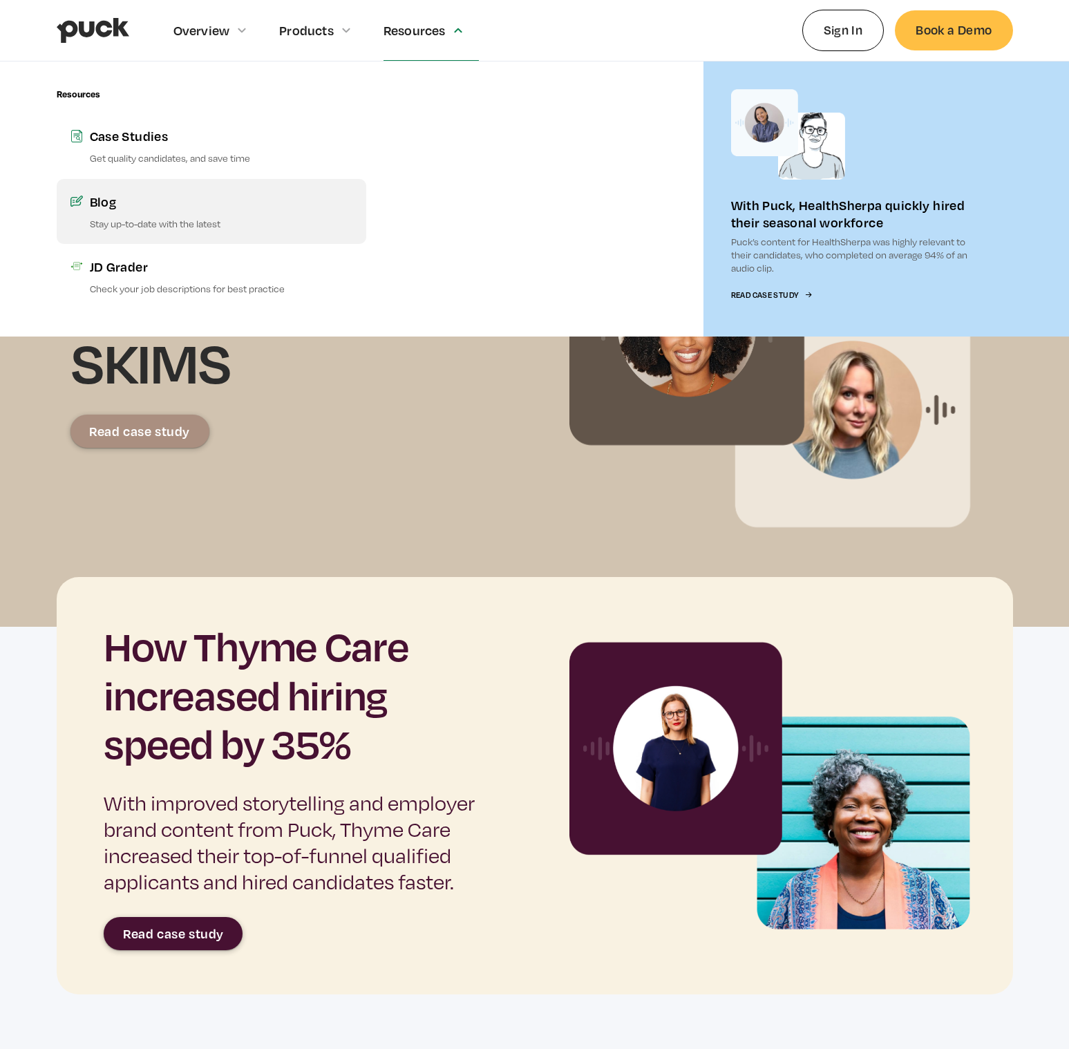
click at [236, 222] on p "Stay up-to-date with the latest" at bounding box center [221, 223] width 263 height 13
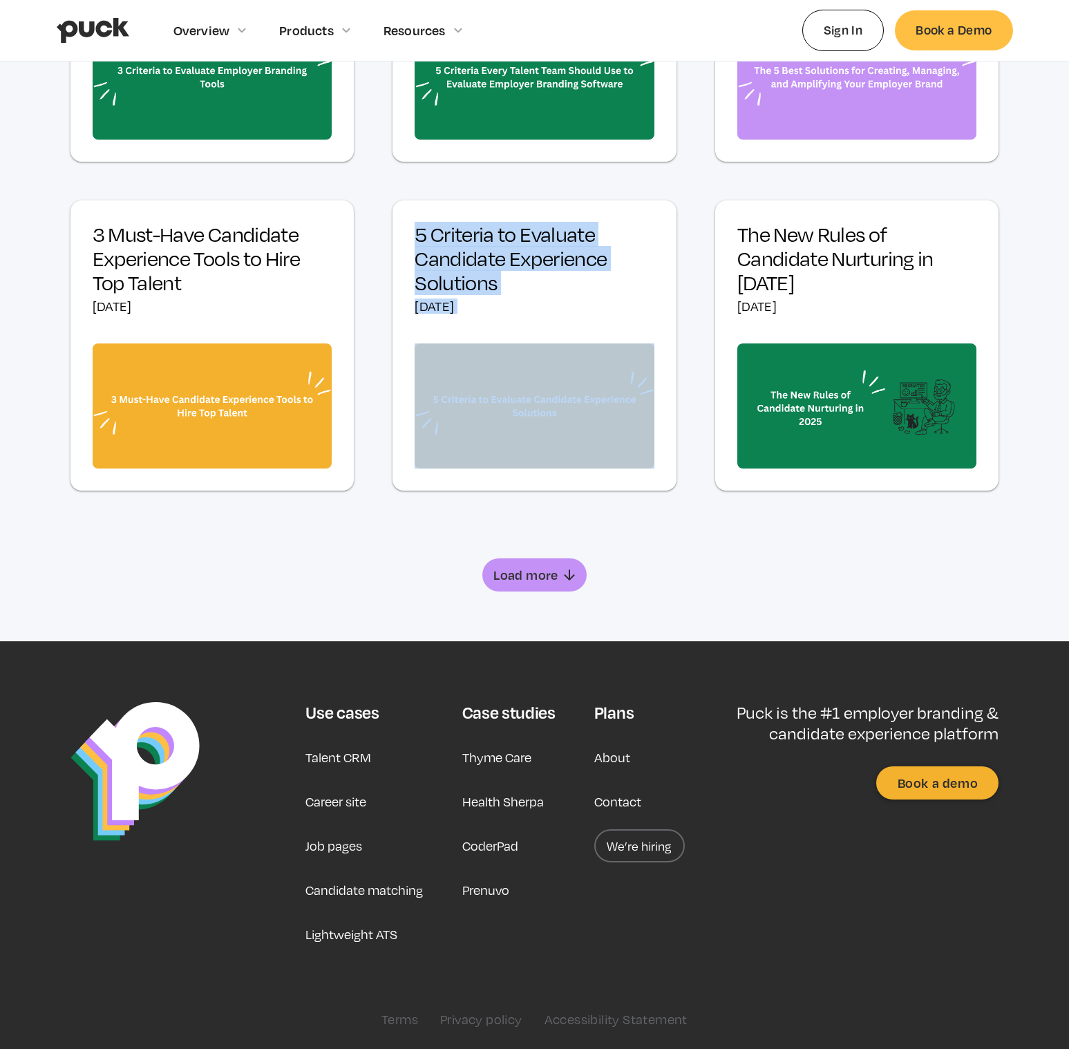
scroll to position [694, 0]
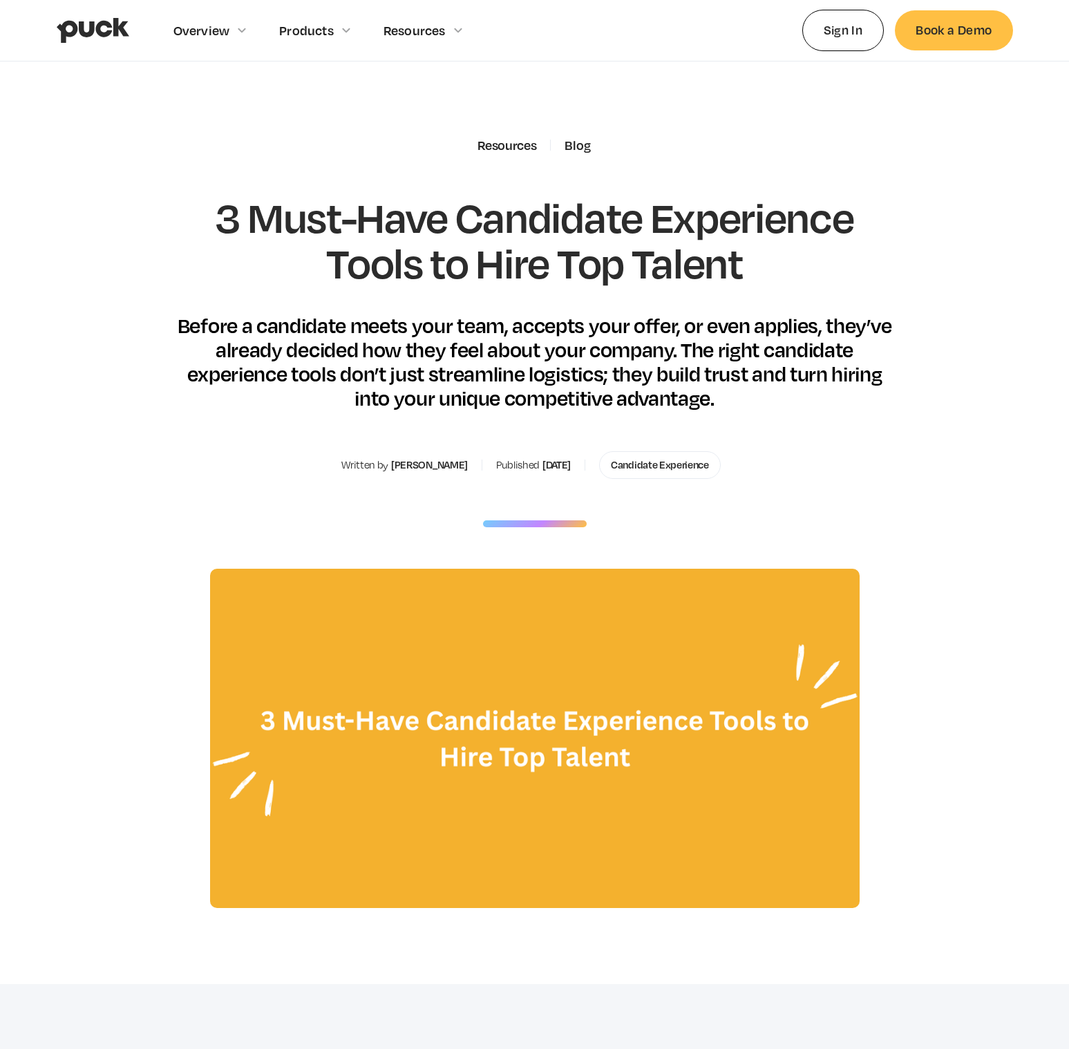
click at [574, 138] on div "Blog" at bounding box center [578, 145] width 26 height 15
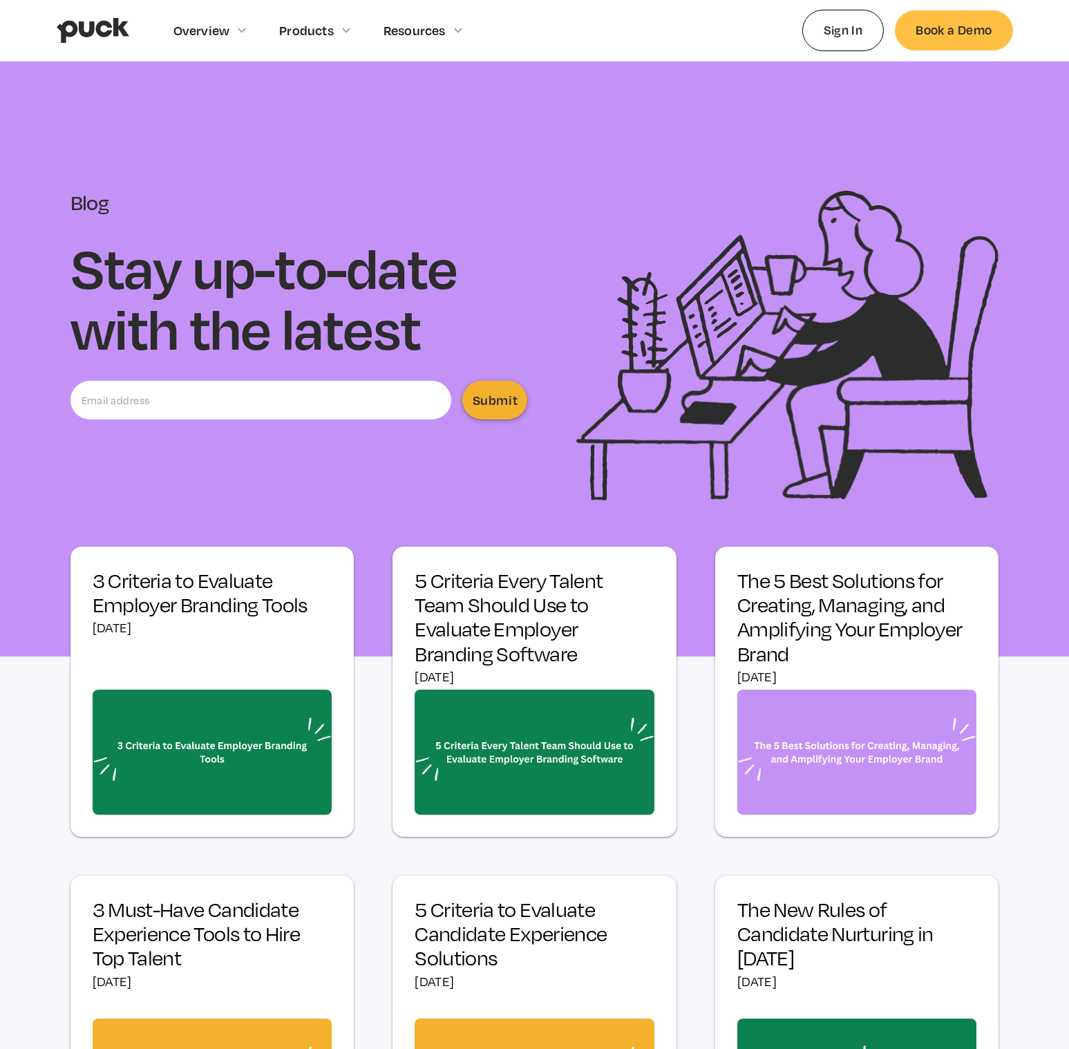
scroll to position [42, 0]
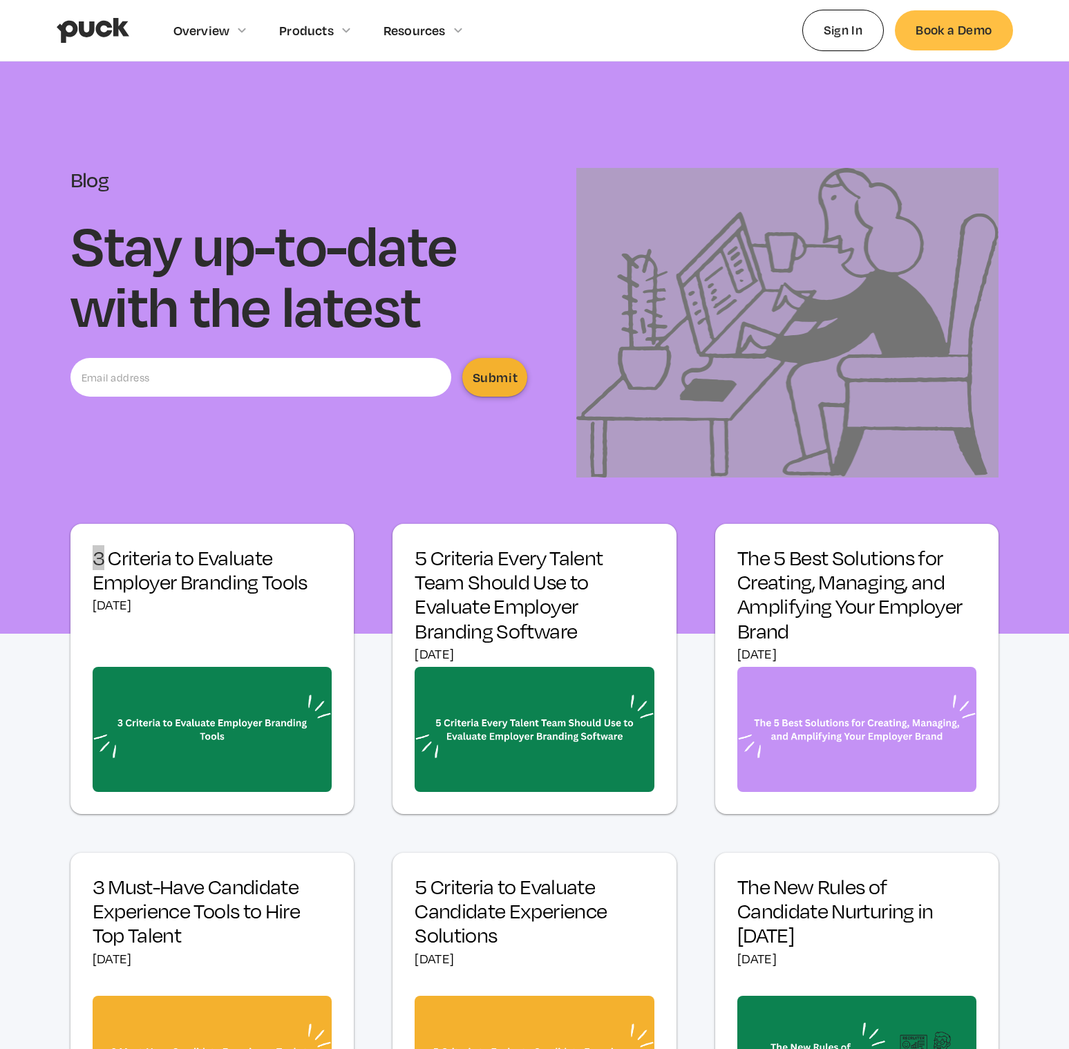
click at [649, 495] on section "Blog Stay up-to-date with the latest Submit Thank you! Your submission has been…" at bounding box center [534, 326] width 1069 height 614
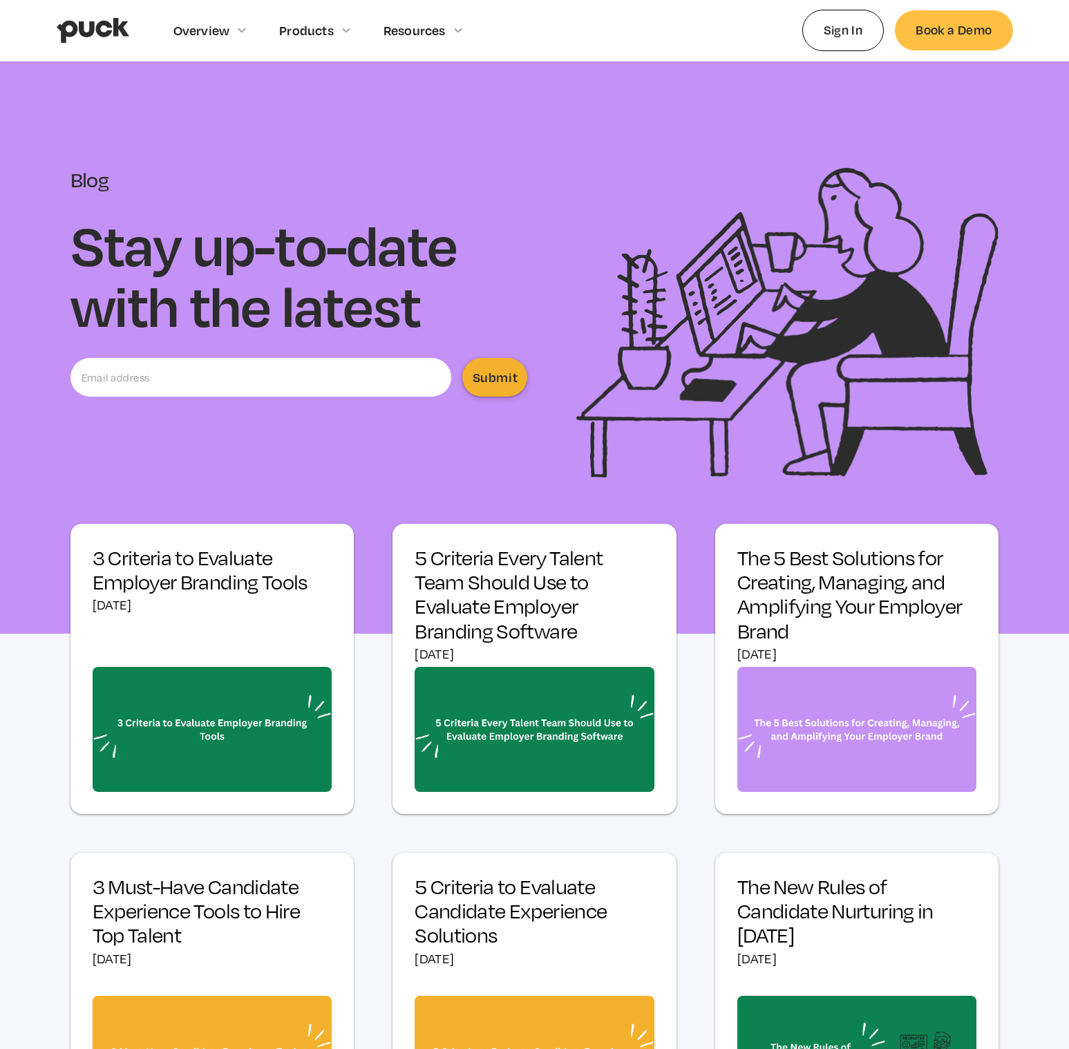
click at [1024, 644] on section "3 Criteria to Evaluate Employer Branding Tools [DATE] 5 Criteria Every Talent T…" at bounding box center [534, 909] width 1069 height 770
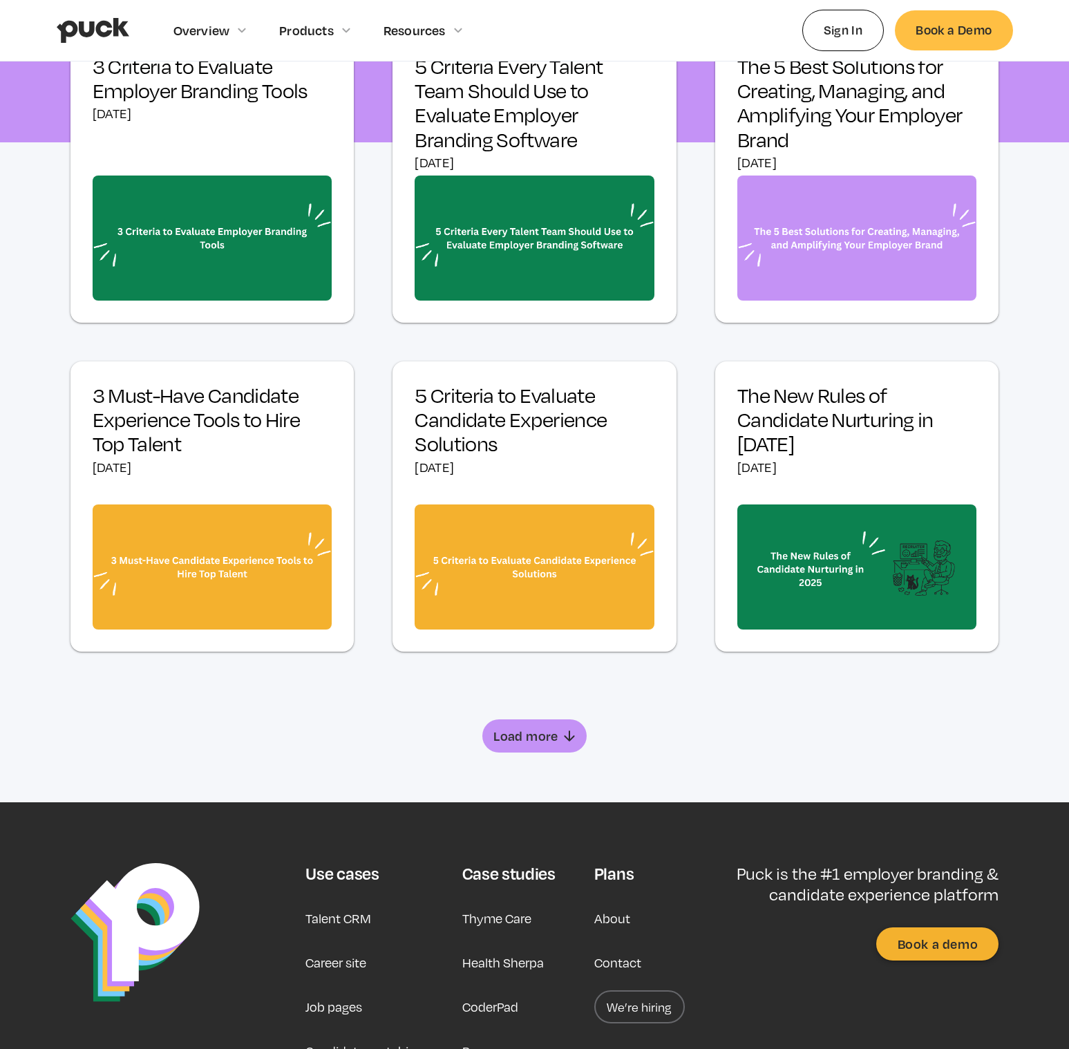
scroll to position [504, 0]
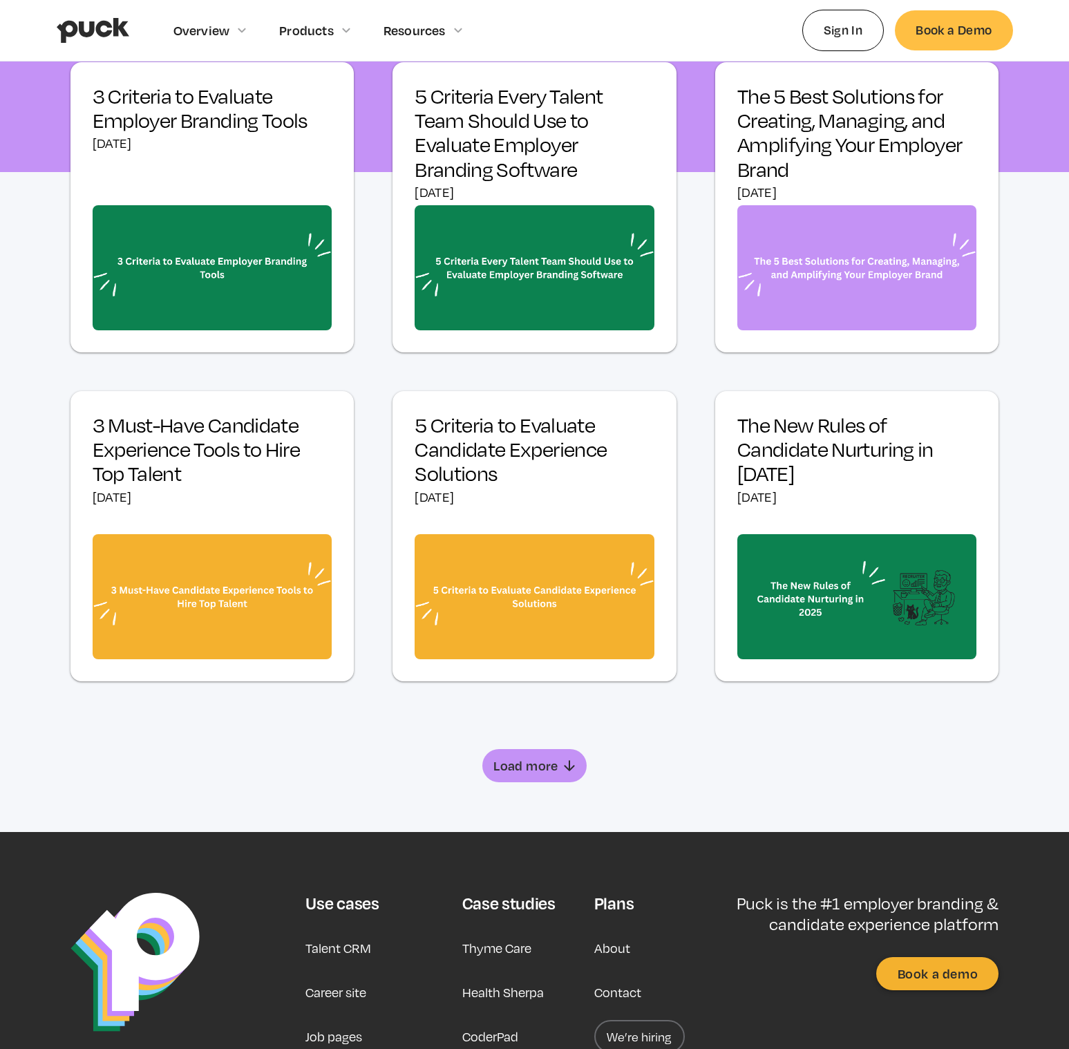
click at [225, 120] on h3 "3 Criteria to Evaluate Employer Branding Tools" at bounding box center [213, 108] width 240 height 48
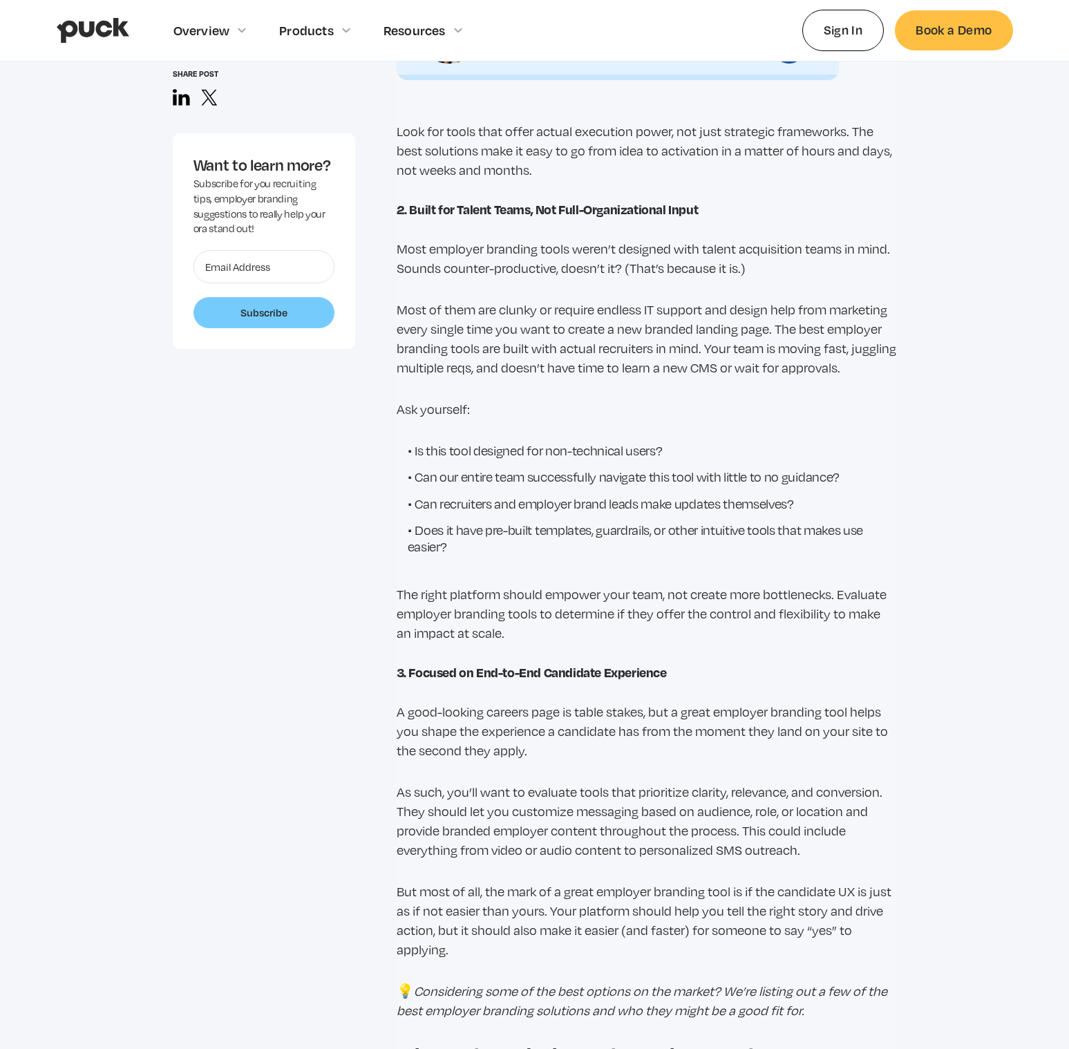
scroll to position [1788, 0]
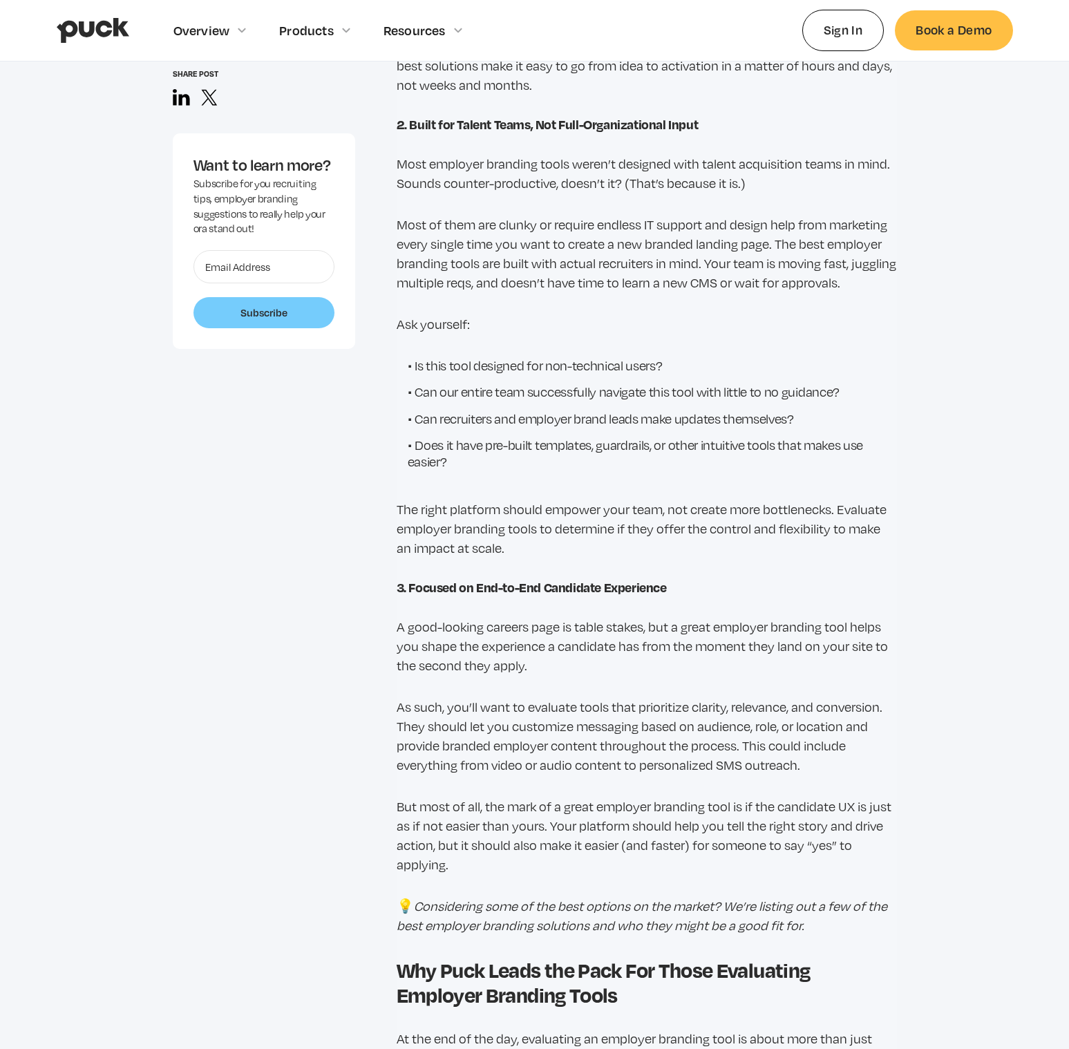
drag, startPoint x: 599, startPoint y: 660, endPoint x: 582, endPoint y: 699, distance: 43.0
click at [582, 699] on div "As much as they wish they did, most teams don’t have the time, headcount, or re…" at bounding box center [647, 290] width 500 height 2036
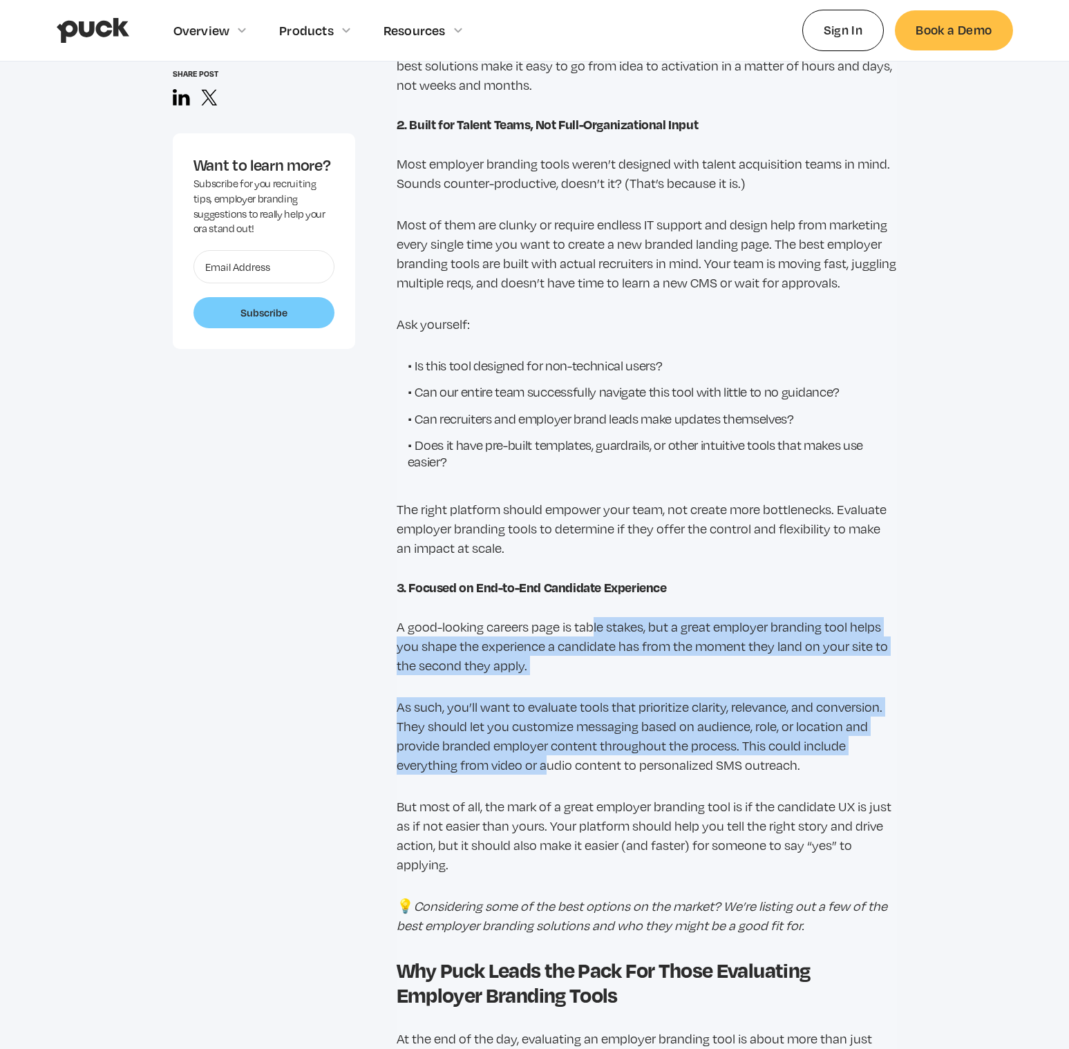
drag, startPoint x: 589, startPoint y: 647, endPoint x: 550, endPoint y: 779, distance: 138.4
click at [550, 779] on div "As much as they wish they did, most teams don’t have the time, headcount, or re…" at bounding box center [647, 290] width 500 height 2036
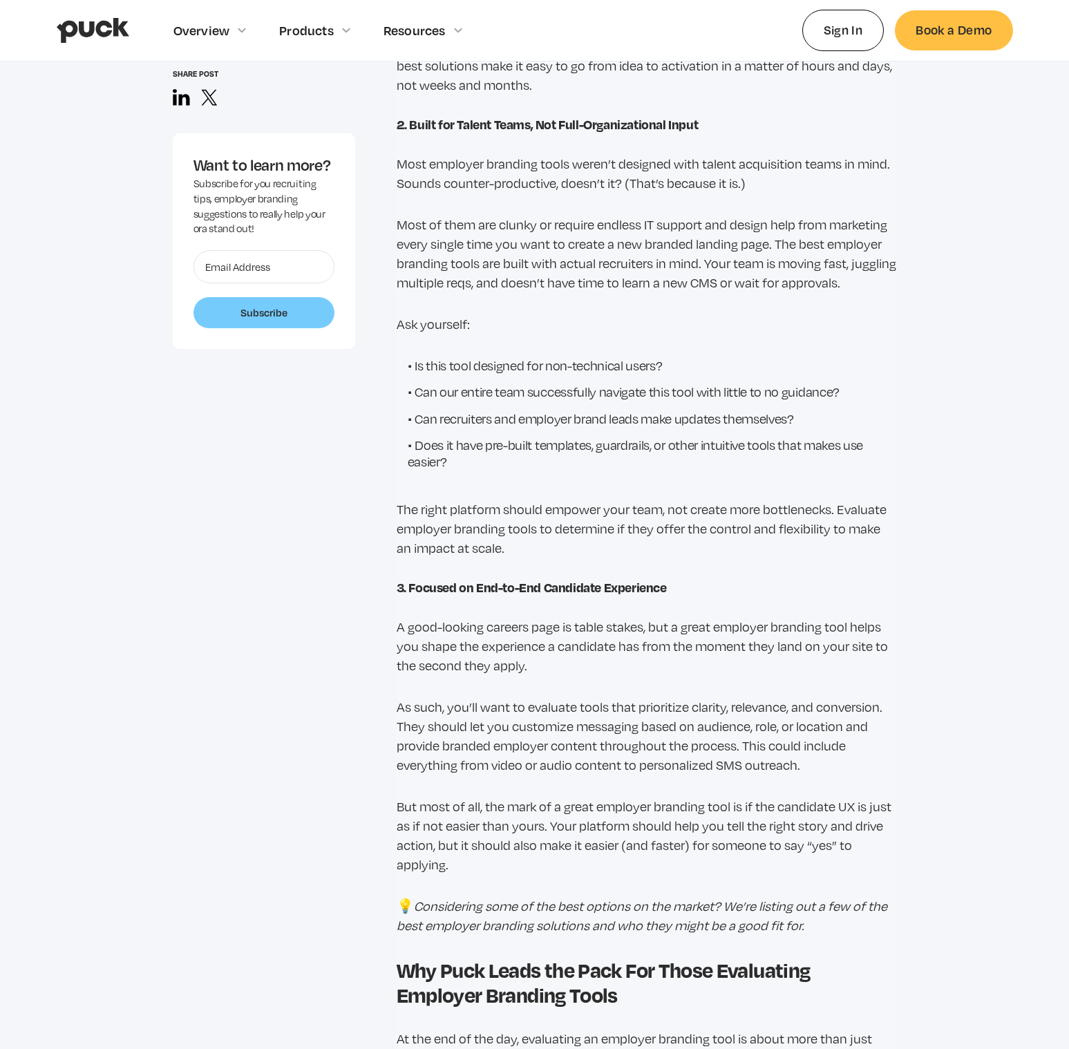
click at [569, 775] on p "As such, you’ll want to evaluate tools that prioritize clarity, relevance, and …" at bounding box center [647, 735] width 500 height 77
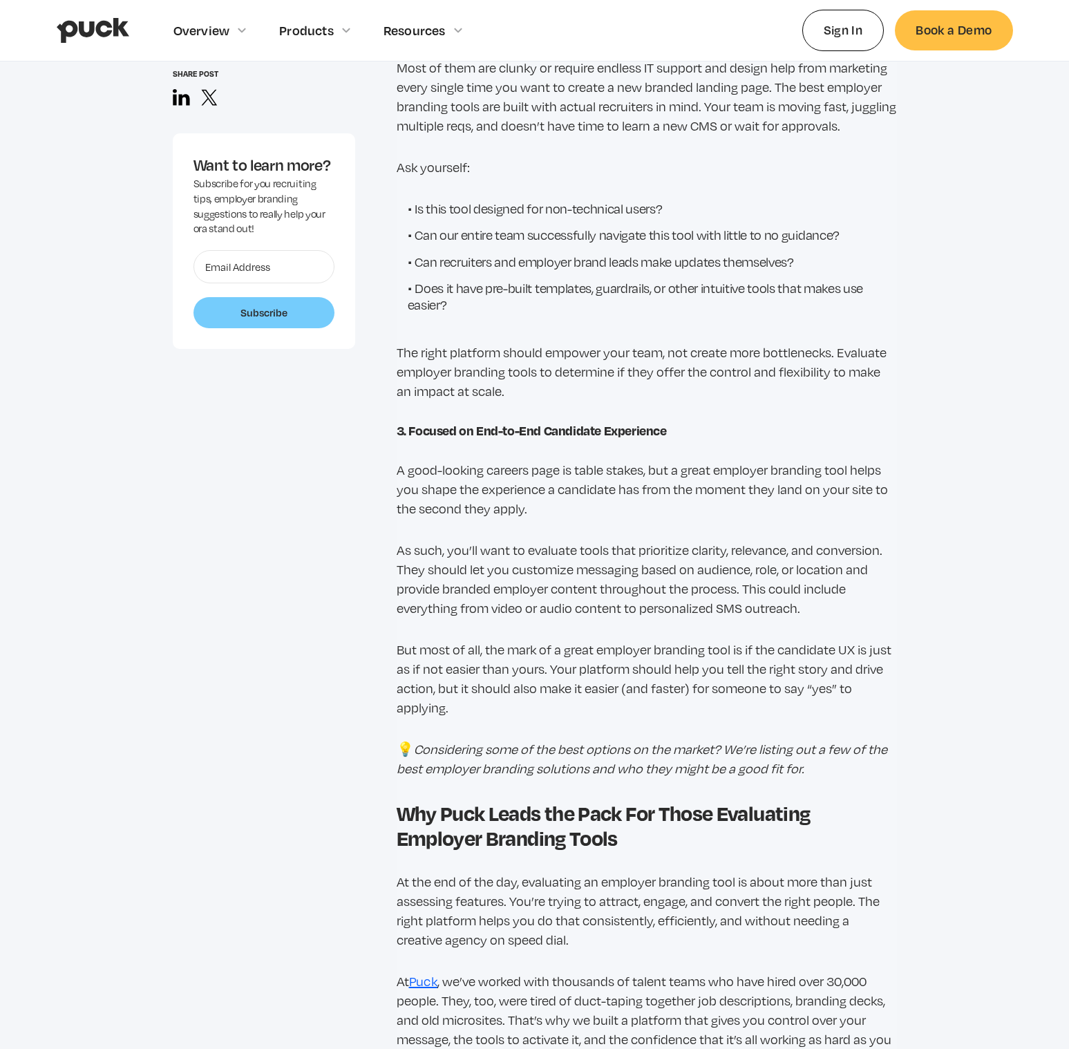
scroll to position [2058, 0]
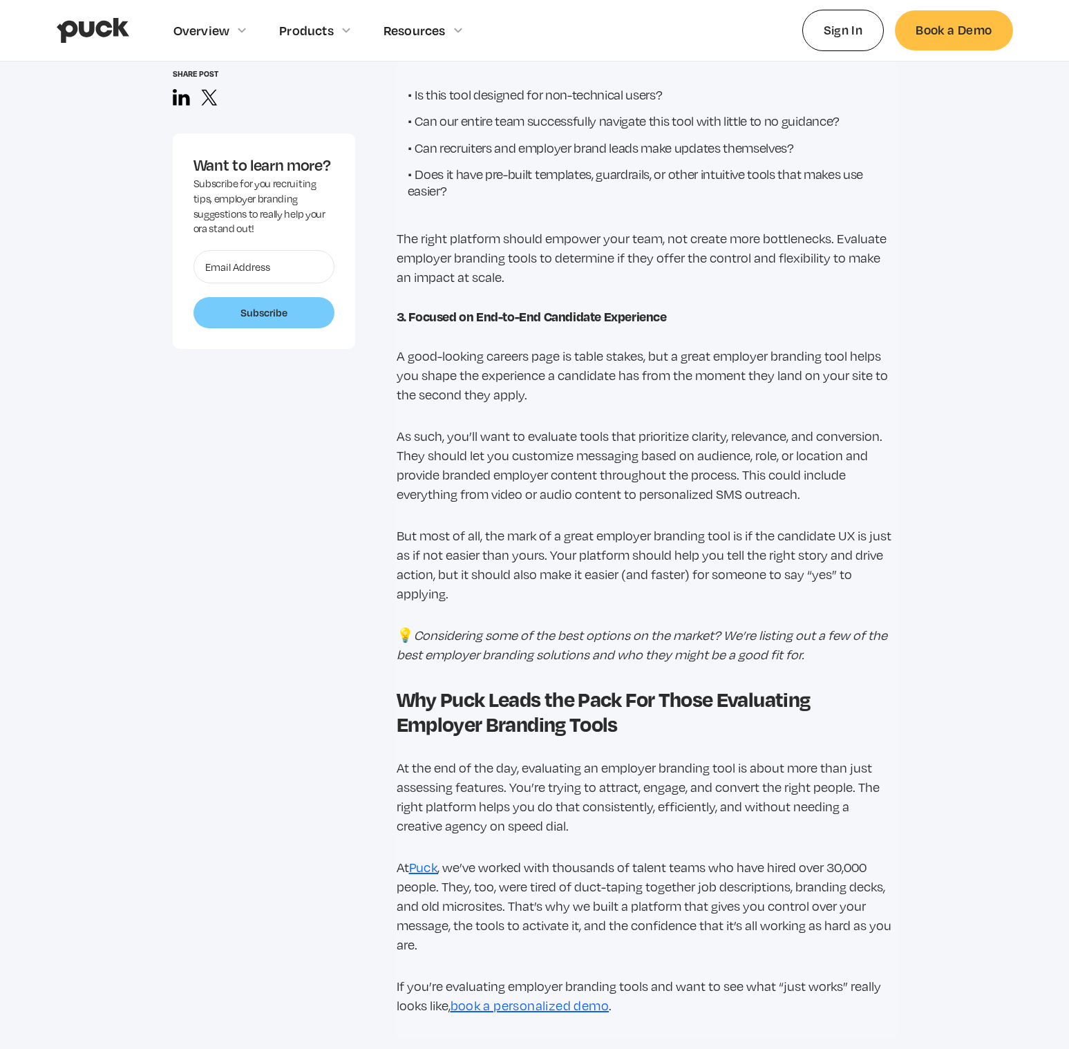
drag, startPoint x: 714, startPoint y: 605, endPoint x: 690, endPoint y: 612, distance: 25.0
click at [690, 603] on p "But most of all, the mark of a great employer branding tool is if the candidate…" at bounding box center [647, 564] width 500 height 77
